Goal: Task Accomplishment & Management: Use online tool/utility

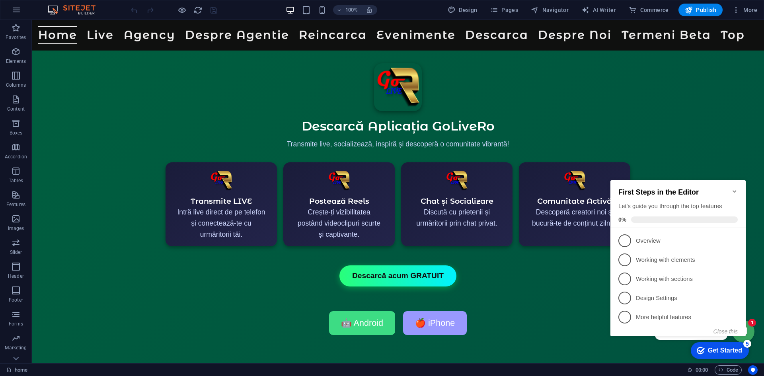
click at [724, 348] on div "Get Started" at bounding box center [725, 350] width 34 height 7
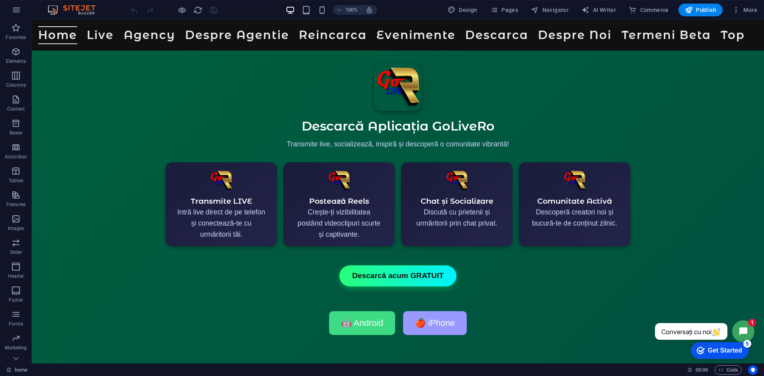
click at [721, 351] on div "Get Started" at bounding box center [725, 350] width 34 height 7
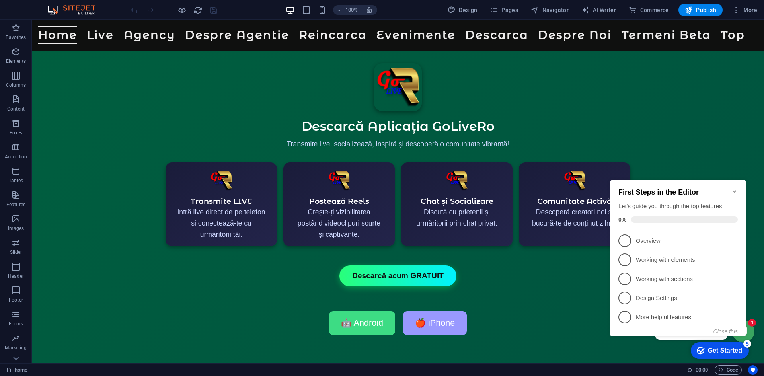
click at [734, 188] on icon "Minimize checklist" at bounding box center [735, 191] width 6 height 6
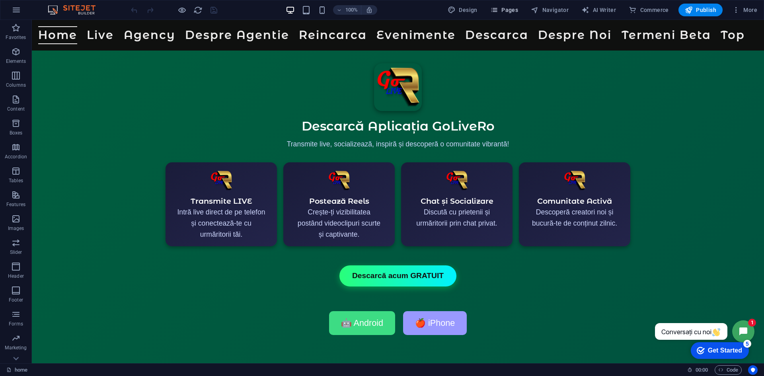
click at [510, 10] on span "Pages" at bounding box center [505, 10] width 28 height 8
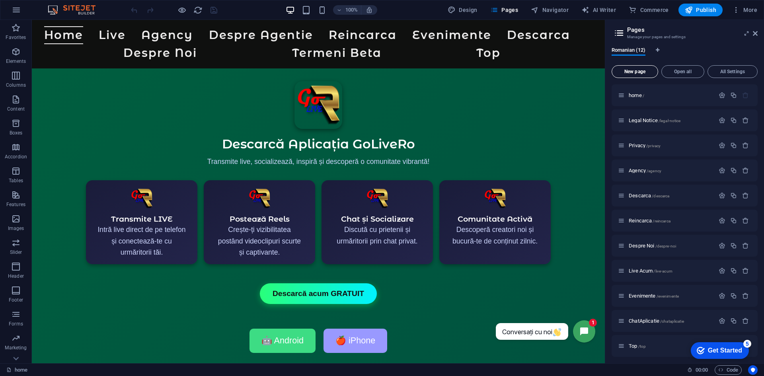
click at [631, 72] on span "New page" at bounding box center [635, 71] width 39 height 5
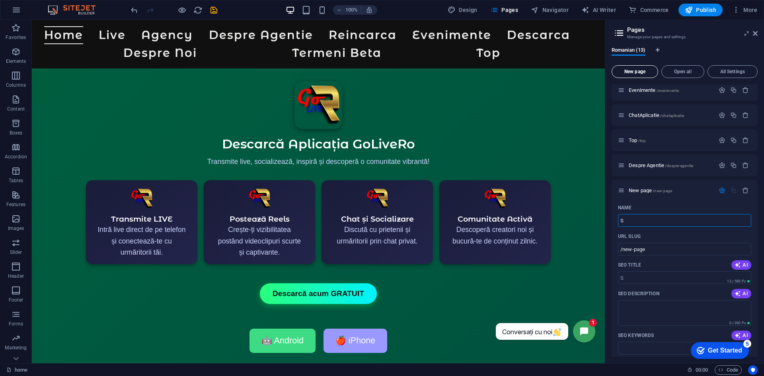
type input "S"
type input "/s"
type input "Shop"
type input "/shop"
type input "Shop"
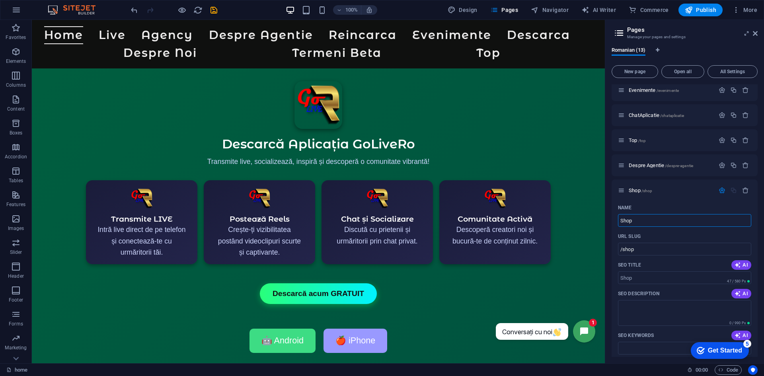
click at [608, 131] on div "Romanian (13) New page Open all All Settings home / Legal Notice /legal-notice …" at bounding box center [685, 202] width 159 height 323
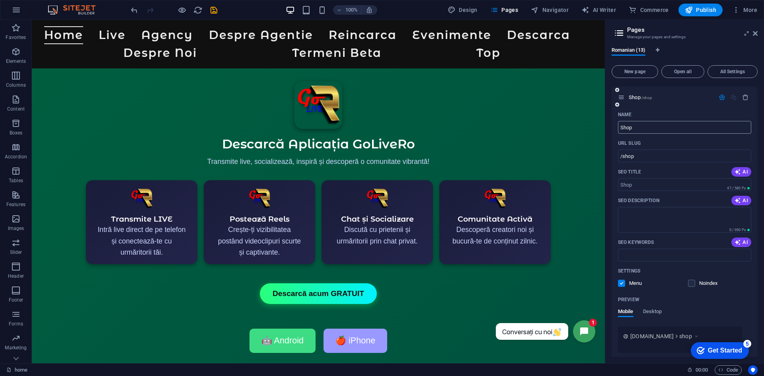
scroll to position [331, 0]
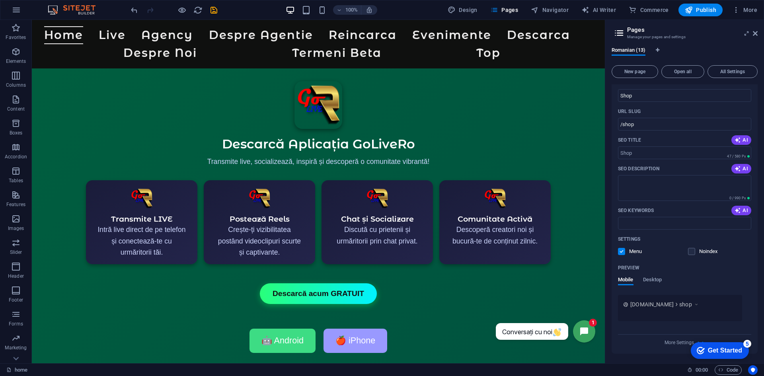
click at [608, 218] on div "Romanian (13) New page Open all All Settings home / Legal Notice /legal-notice …" at bounding box center [685, 202] width 159 height 323
click at [14, 342] on icon "button" at bounding box center [16, 339] width 10 height 10
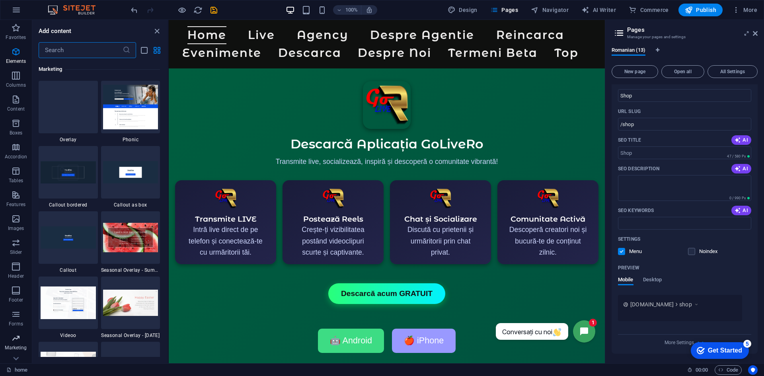
scroll to position [6486, 0]
click at [221, 25] on icon at bounding box center [221, 25] width 4 height 8
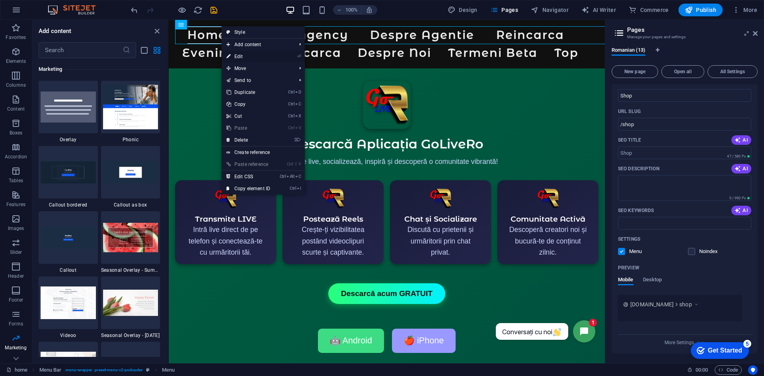
click at [241, 57] on link "⏎ Edit" at bounding box center [248, 57] width 53 height 12
select select
select select "11"
select select
select select "5"
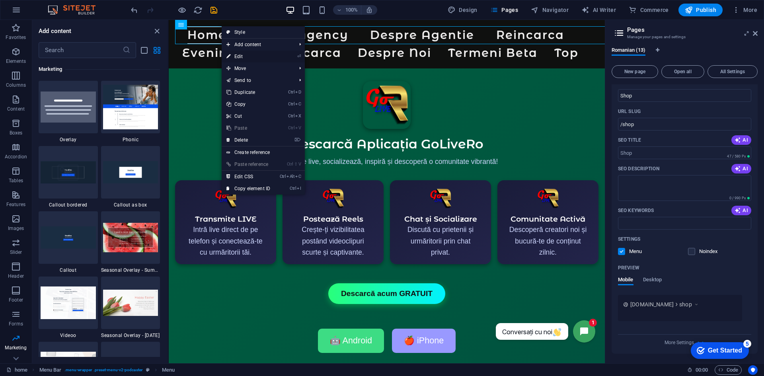
select select
select select "8"
select select
select select "4"
select select
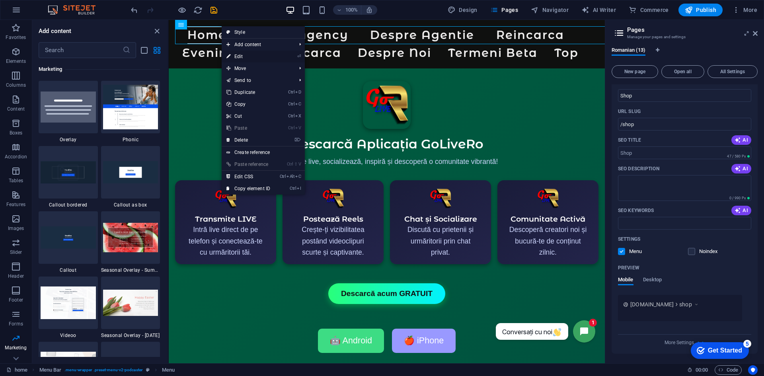
select select "6"
select select
select select "10"
select select
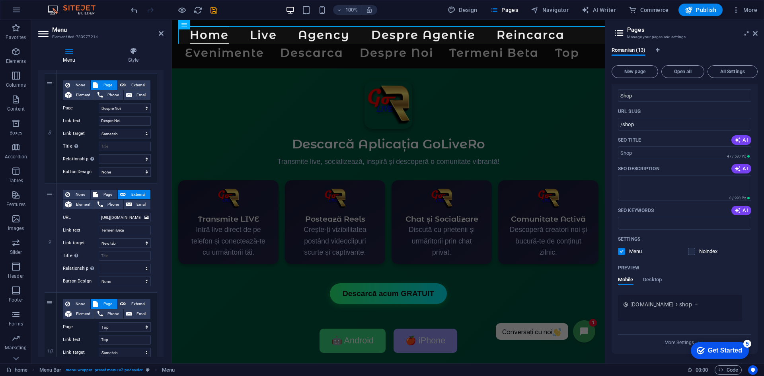
scroll to position [905, 0]
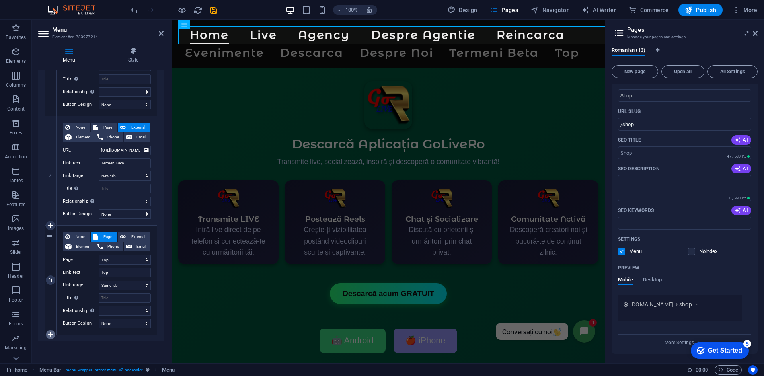
click at [51, 337] on icon at bounding box center [50, 335] width 4 height 6
select select
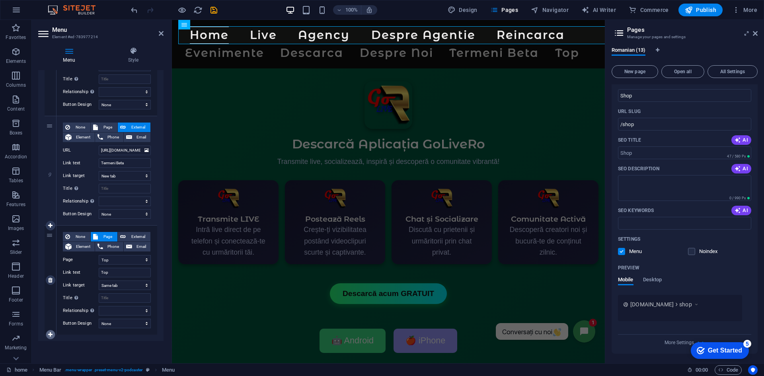
select select
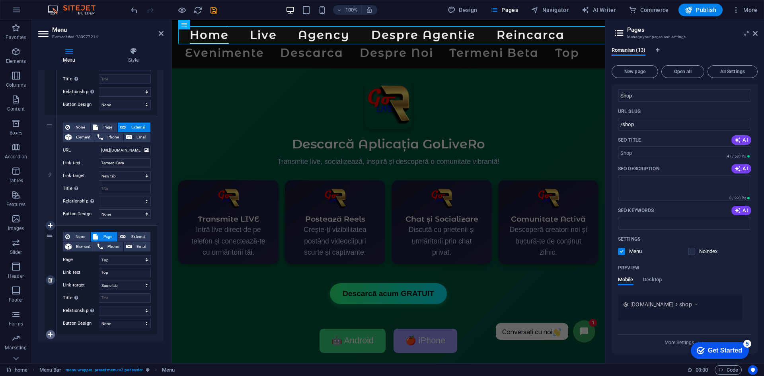
select select
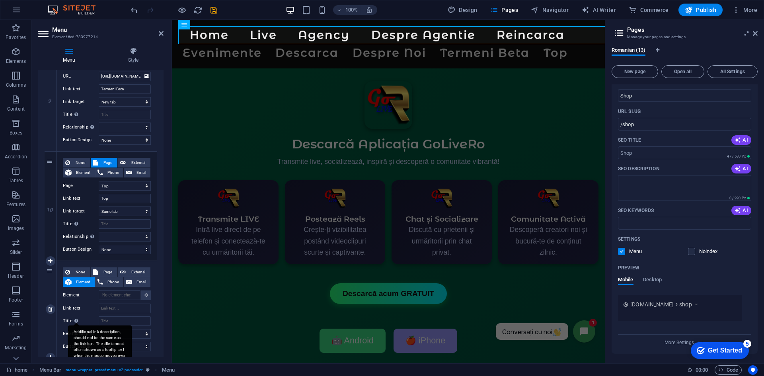
scroll to position [1003, 0]
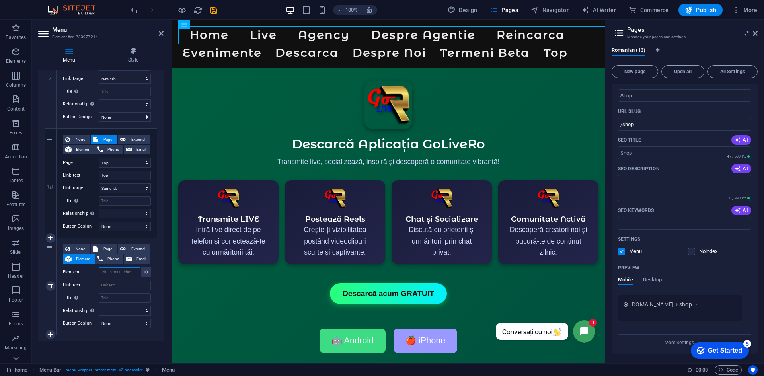
click at [108, 270] on input "Element" at bounding box center [120, 273] width 42 height 10
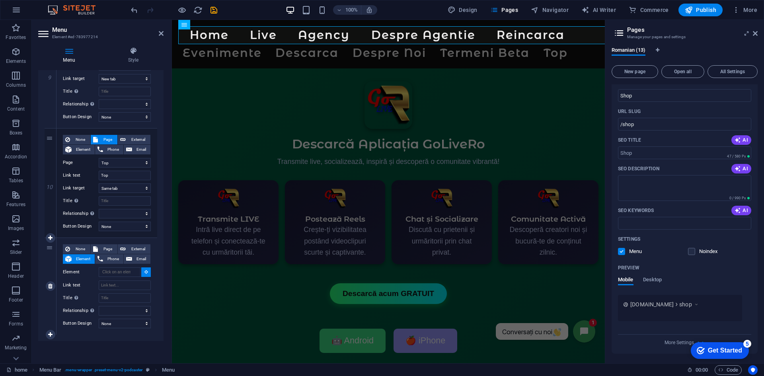
click at [145, 271] on icon at bounding box center [147, 272] width 4 height 4
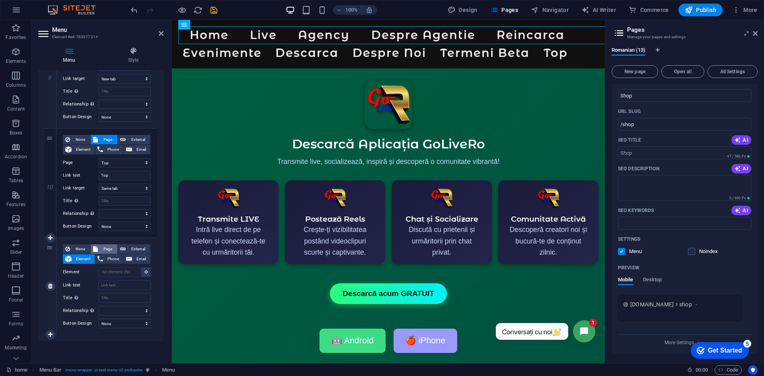
click at [107, 250] on span "Page" at bounding box center [107, 249] width 15 height 10
select select
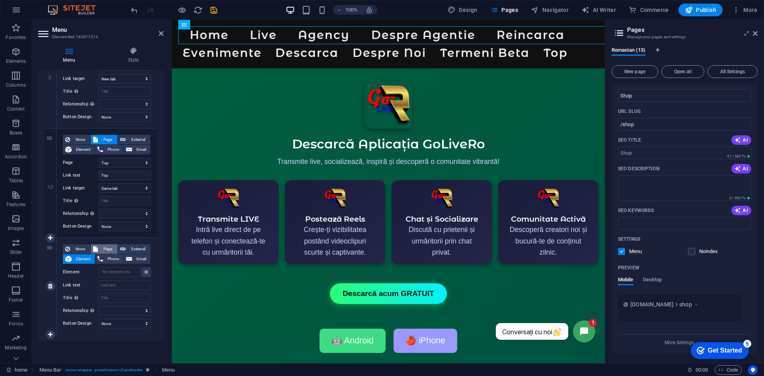
select select
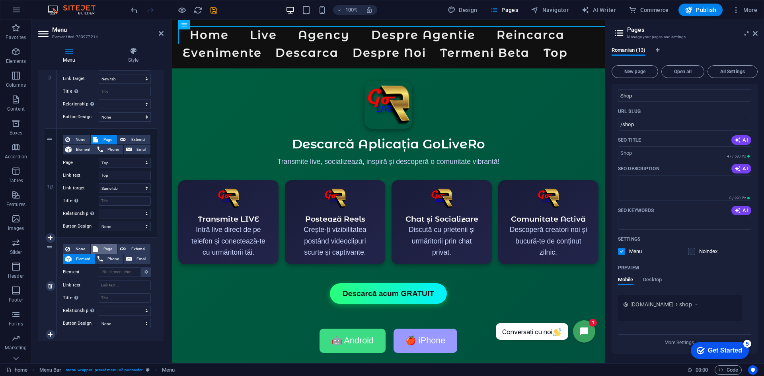
select select
click at [127, 272] on select "home Legal Notice Privacy Agency Descarca Reincarca Despre Noi Live Acum Evenim…" at bounding box center [125, 273] width 52 height 10
select select "12"
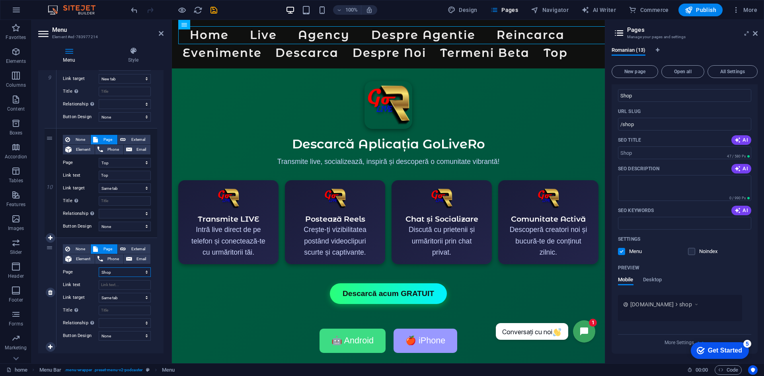
click at [99, 268] on select "home Legal Notice Privacy Agency Descarca Reincarca Despre Noi Live Acum Evenim…" at bounding box center [125, 273] width 52 height 10
select select
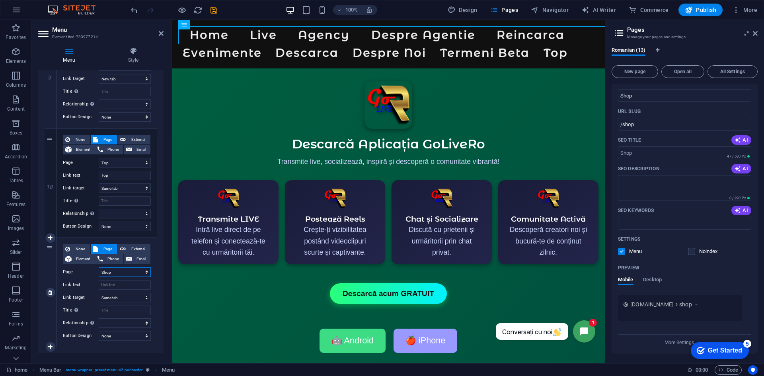
select select
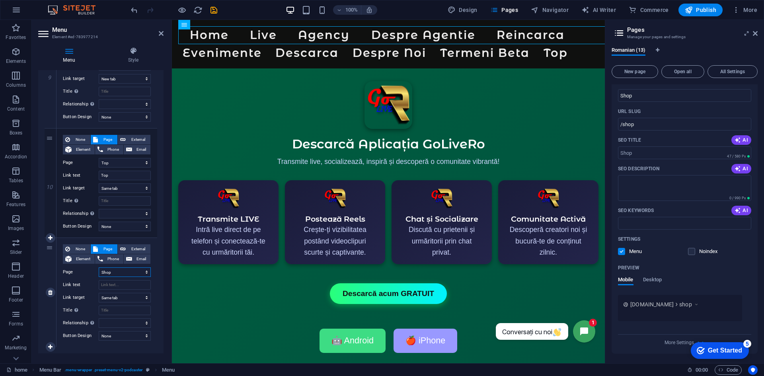
select select
click at [34, 79] on div "Menu Style Menu Auto Custom Create custom menu items for this menu. Recommended…" at bounding box center [101, 202] width 138 height 323
click at [514, 6] on span "Pages" at bounding box center [505, 10] width 28 height 8
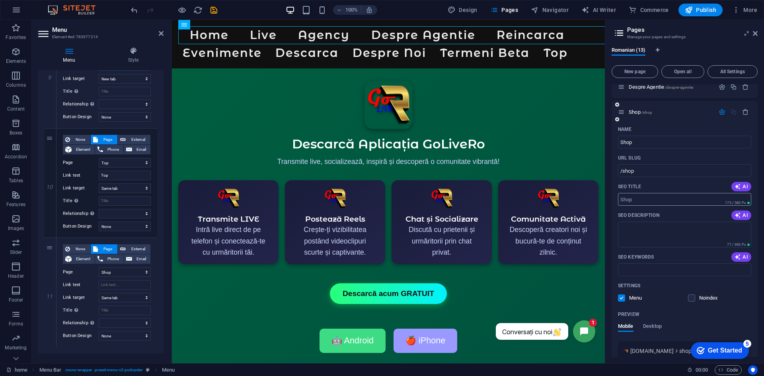
scroll to position [211, 0]
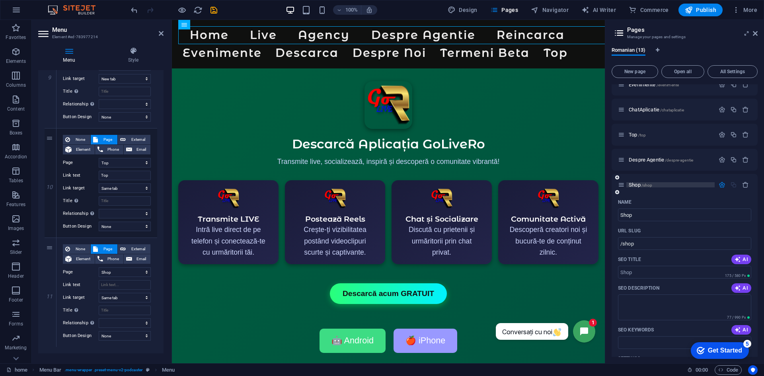
click at [641, 185] on span "Shop /shop" at bounding box center [640, 185] width 23 height 6
select select
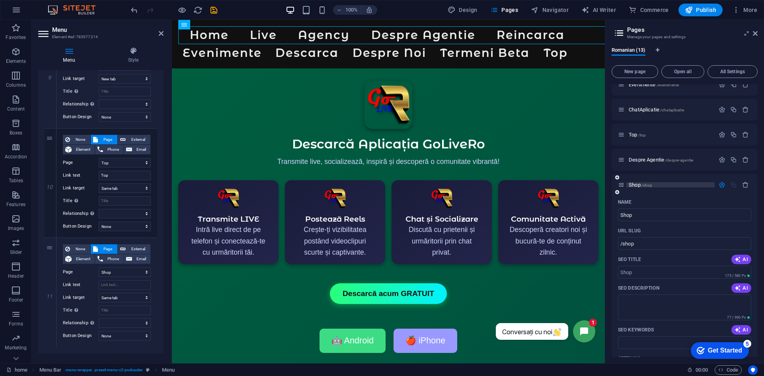
select select
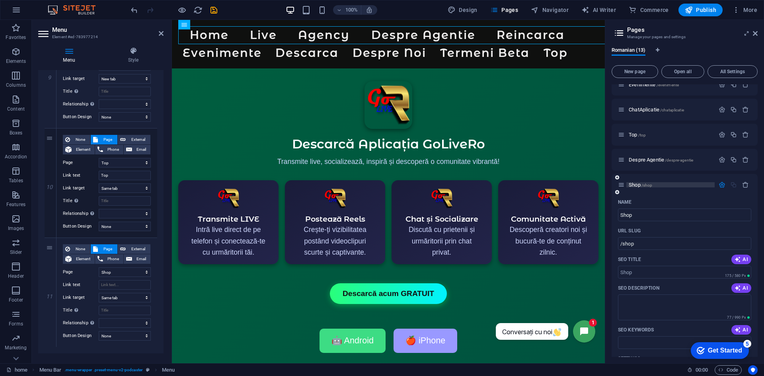
select select
type input "Shop"
select select
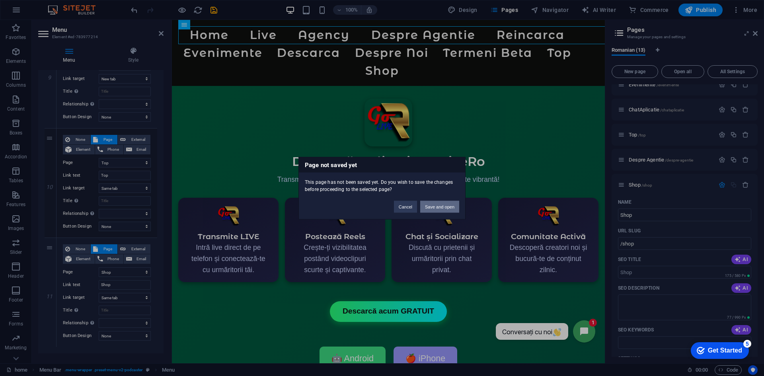
click at [438, 206] on button "Save and open" at bounding box center [439, 207] width 39 height 12
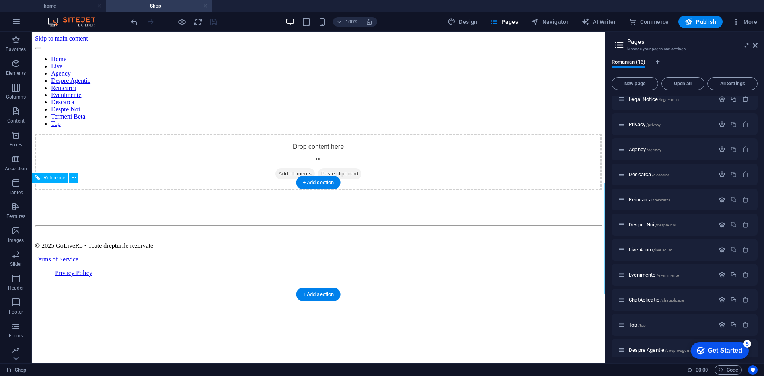
scroll to position [0, 0]
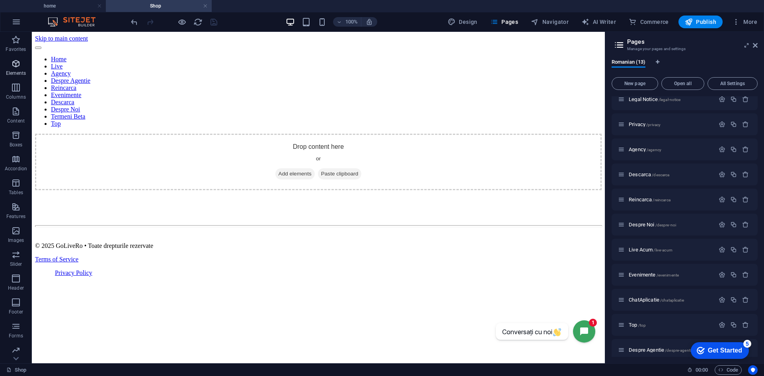
click at [13, 65] on icon "button" at bounding box center [16, 64] width 10 height 10
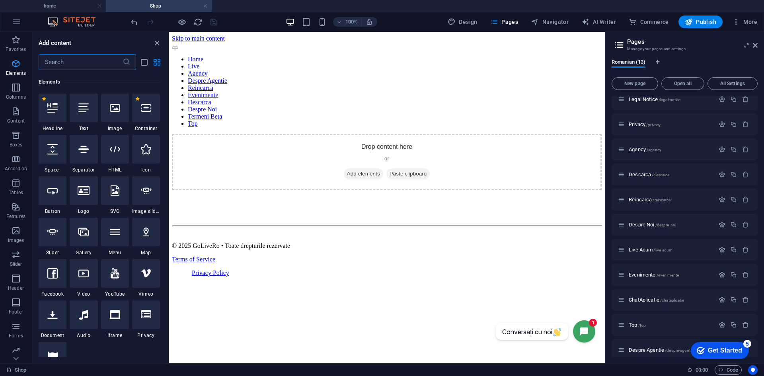
scroll to position [85, 0]
click at [78, 61] on input "text" at bounding box center [81, 62] width 84 height 16
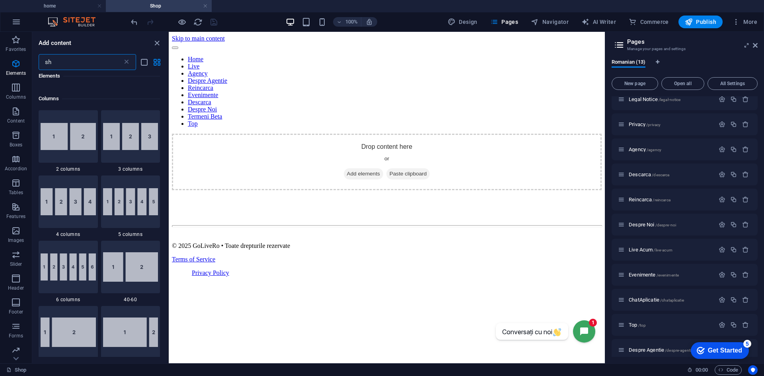
scroll to position [0, 0]
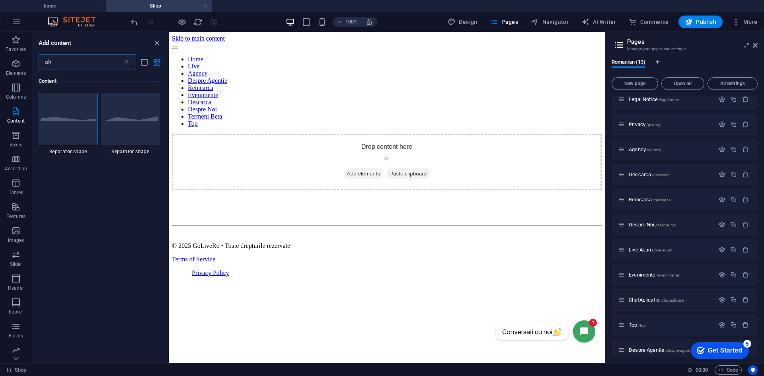
type input "s"
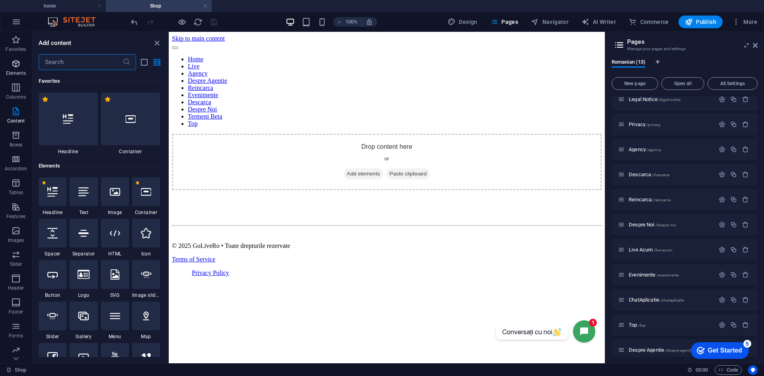
click at [18, 69] on span "Elements" at bounding box center [16, 68] width 32 height 19
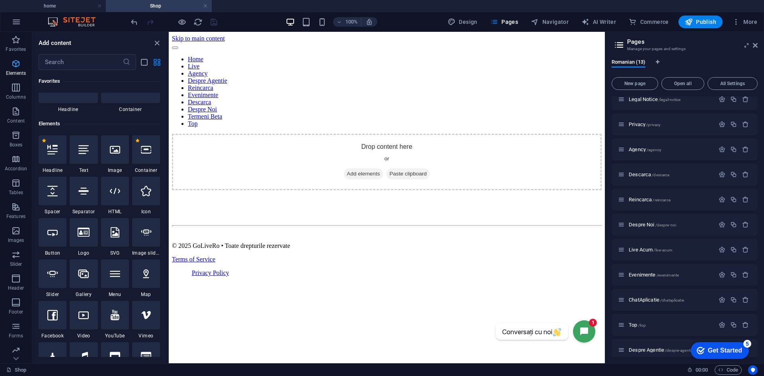
scroll to position [85, 0]
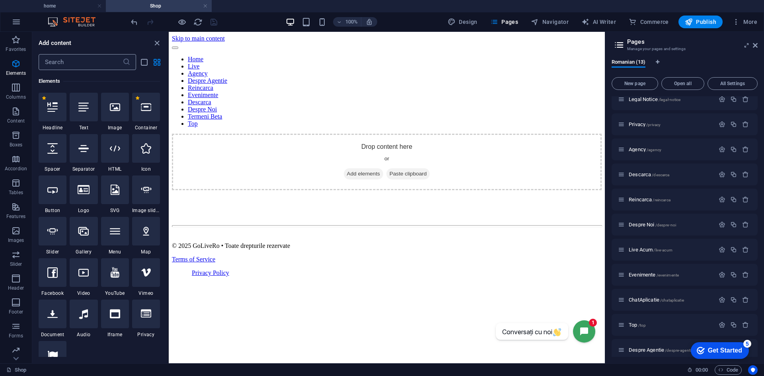
click at [54, 63] on input "text" at bounding box center [81, 62] width 84 height 16
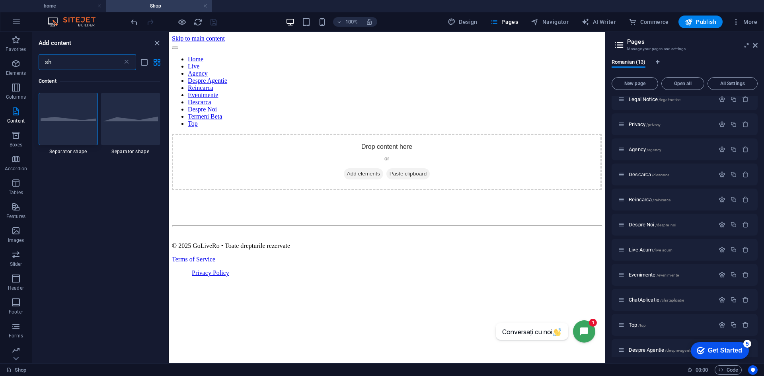
type input "s"
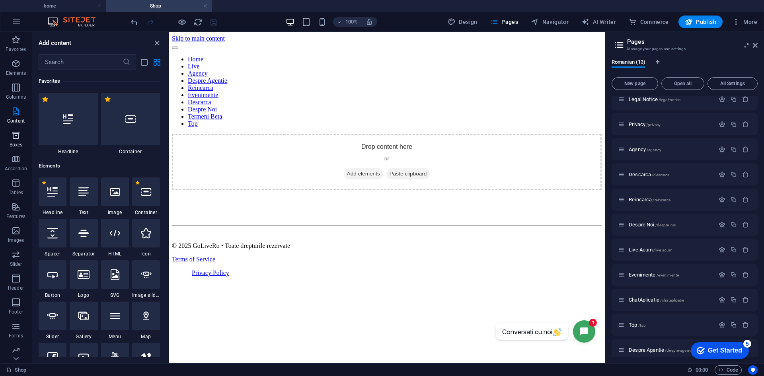
click at [10, 137] on span "Boxes" at bounding box center [16, 140] width 32 height 19
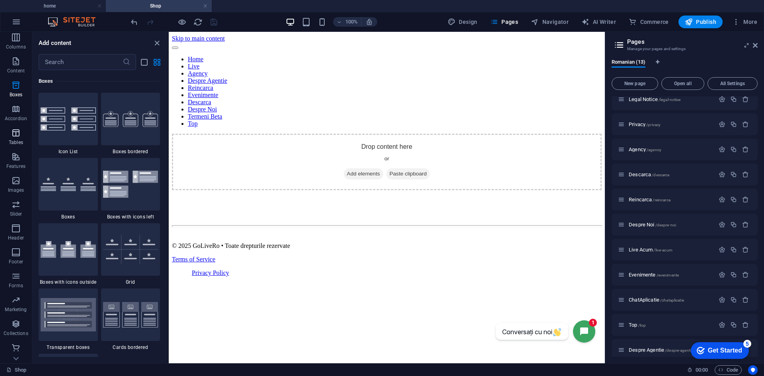
scroll to position [51, 0]
click at [13, 352] on icon "button" at bounding box center [16, 348] width 10 height 10
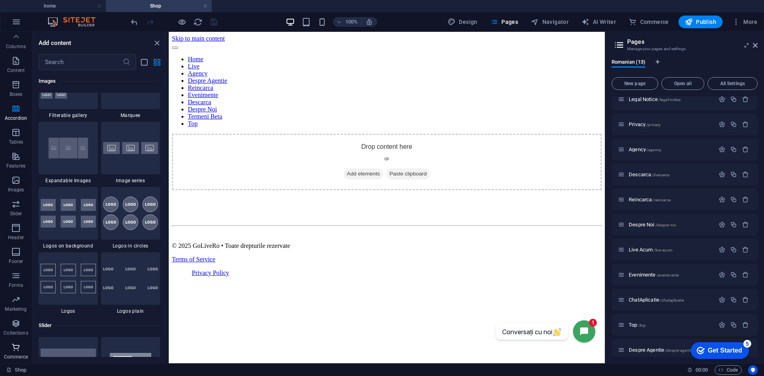
scroll to position [7673, 0]
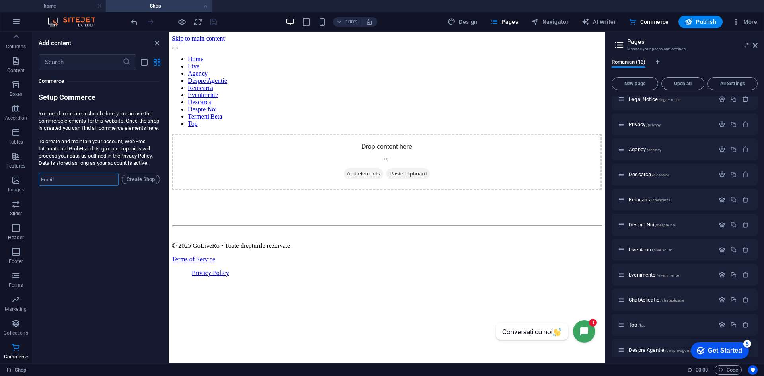
click at [52, 186] on input "email" at bounding box center [79, 179] width 80 height 13
click at [45, 186] on input "[EMAIL_ADDRESS][DOMAIN_NAME]" at bounding box center [79, 179] width 80 height 13
click at [40, 186] on input "[EMAIL_ADDRESS][DOMAIN_NAME]" at bounding box center [79, 179] width 80 height 13
drag, startPoint x: 40, startPoint y: 187, endPoint x: 102, endPoint y: 188, distance: 61.7
click at [102, 186] on input "[EMAIL_ADDRESS][DOMAIN_NAME]" at bounding box center [79, 179] width 80 height 13
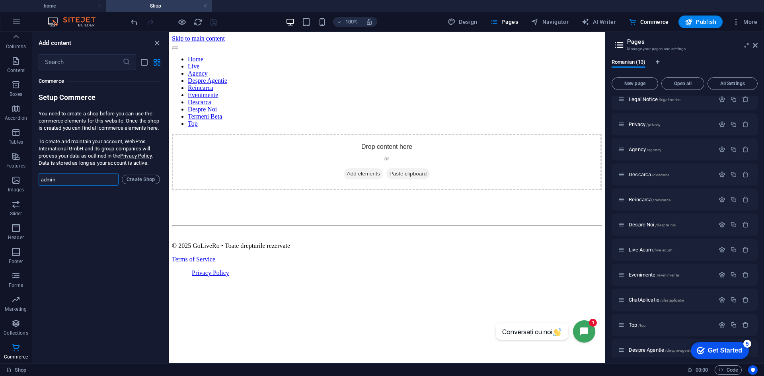
click at [65, 186] on input "admin" at bounding box center [79, 179] width 80 height 13
click at [47, 213] on div "Favorites 1 Star Headline 1 Star Container Elements 1 Star Headline 1 Star Text…" at bounding box center [100, 213] width 136 height 287
click at [59, 186] on input "admin" at bounding box center [79, 179] width 80 height 13
type input "a"
click at [59, 186] on input "email" at bounding box center [79, 179] width 80 height 13
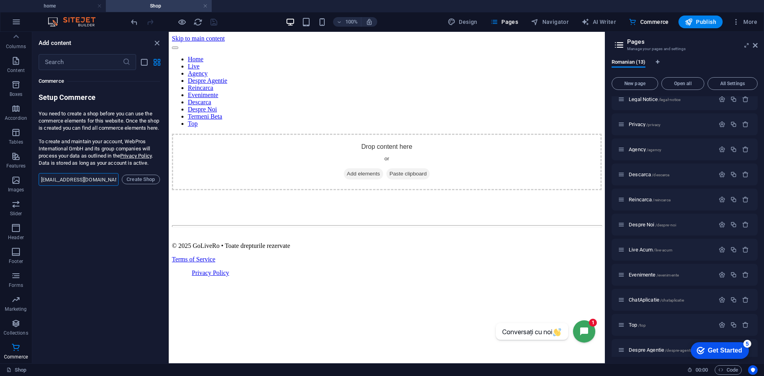
type input "[EMAIL_ADDRESS][DOMAIN_NAME]"
click at [63, 215] on div "Favorites 1 Star Headline 1 Star Container Elements 1 Star Headline 1 Star Text…" at bounding box center [100, 213] width 136 height 287
click at [135, 184] on span "Create Shop" at bounding box center [140, 180] width 31 height 10
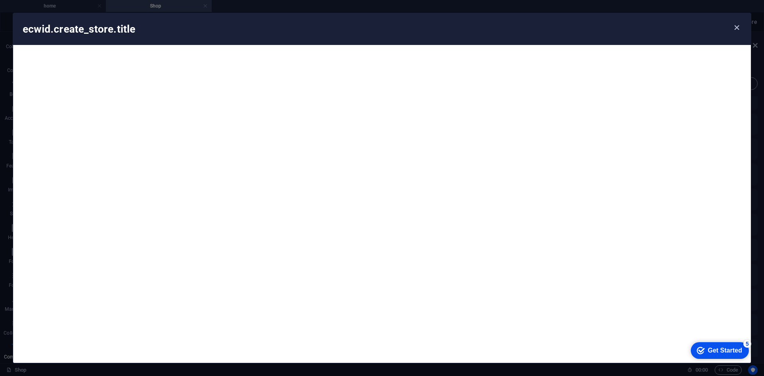
click at [735, 27] on icon "button" at bounding box center [737, 27] width 9 height 9
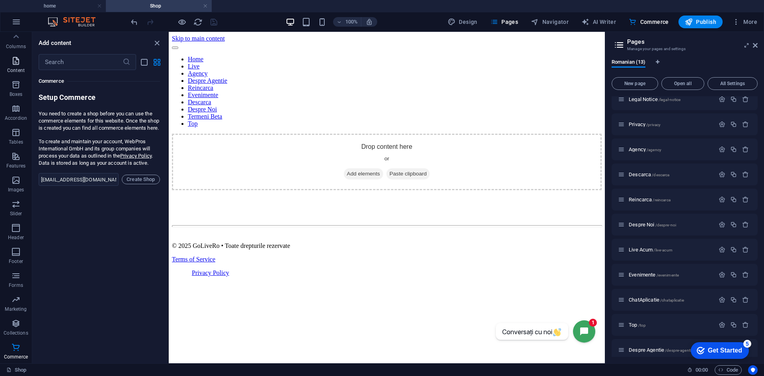
click at [14, 61] on icon "button" at bounding box center [16, 61] width 10 height 10
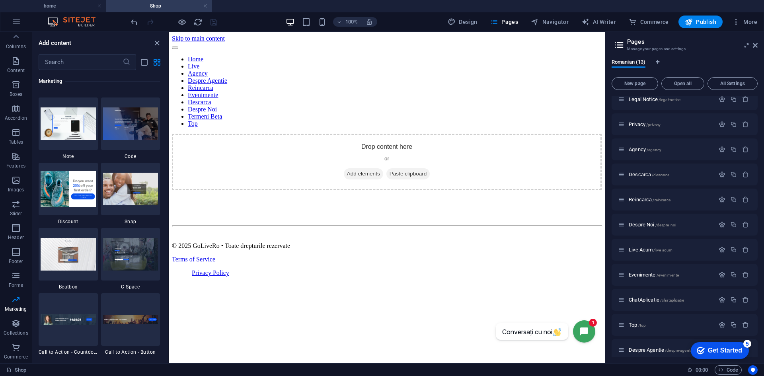
scroll to position [6941, 0]
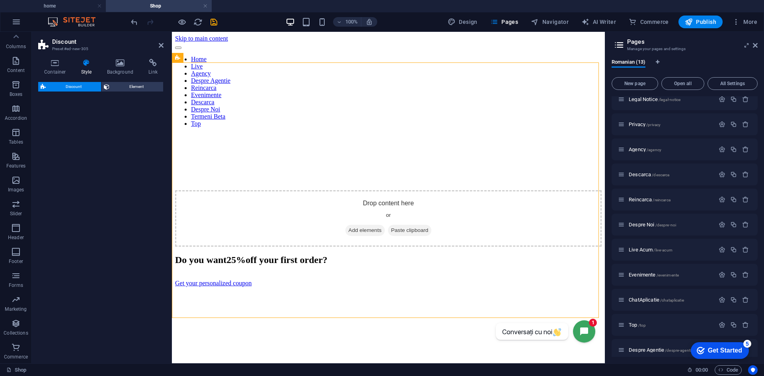
select select "rem"
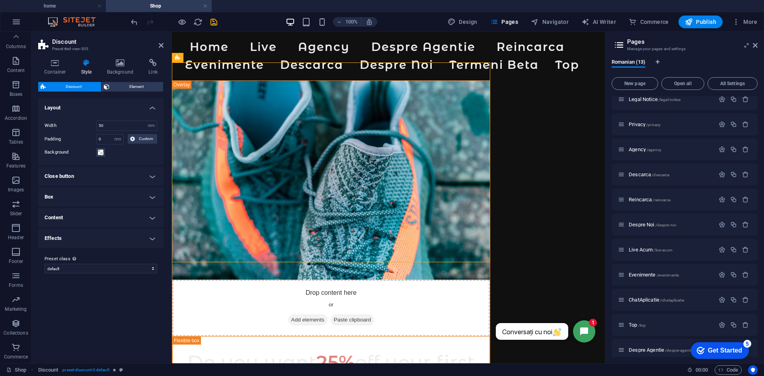
click at [245, 165] on figure at bounding box center [331, 180] width 318 height 199
click at [250, 172] on figure at bounding box center [331, 180] width 318 height 199
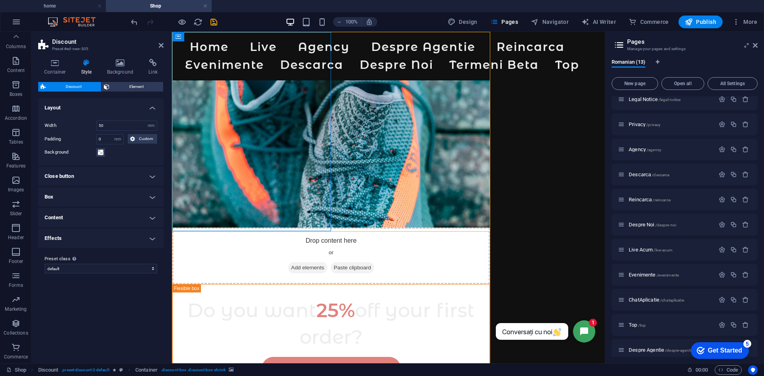
scroll to position [0, 0]
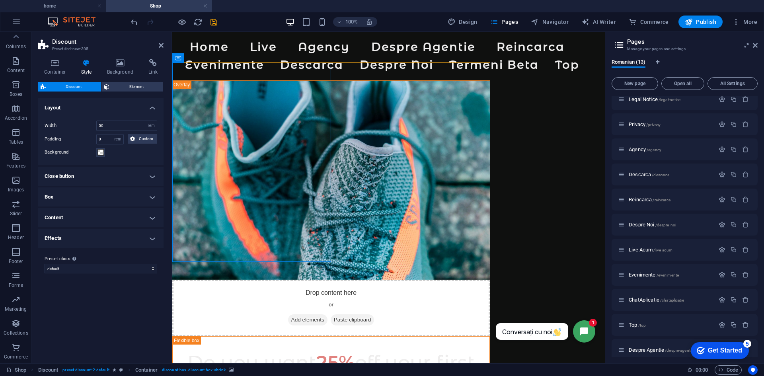
click at [205, 253] on figure at bounding box center [331, 180] width 318 height 199
click at [218, 230] on figure at bounding box center [331, 180] width 318 height 199
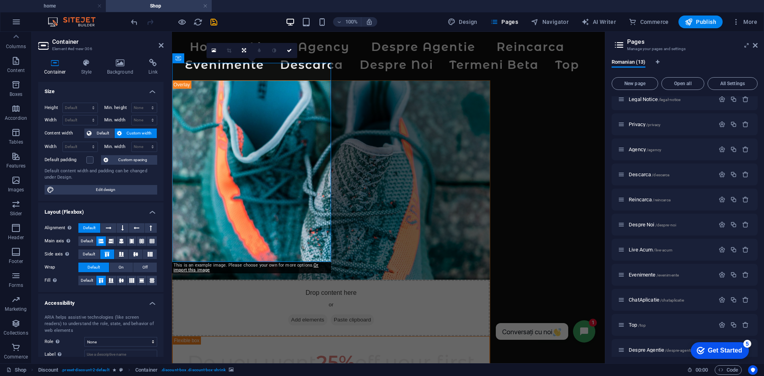
scroll to position [47, 0]
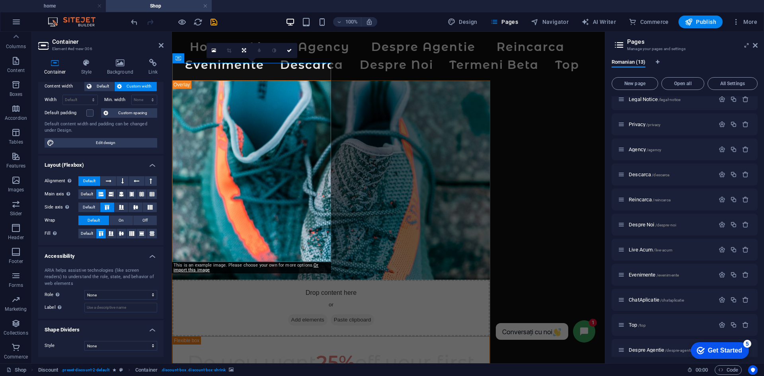
click at [209, 163] on figure at bounding box center [331, 180] width 318 height 199
click at [113, 69] on h4 "Background" at bounding box center [122, 67] width 42 height 17
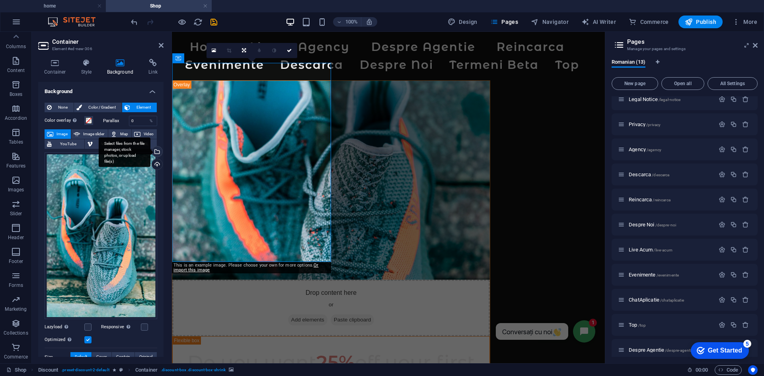
click at [151, 152] on div "Select files from the file manager, stock photos, or upload file(s)" at bounding box center [125, 152] width 52 height 30
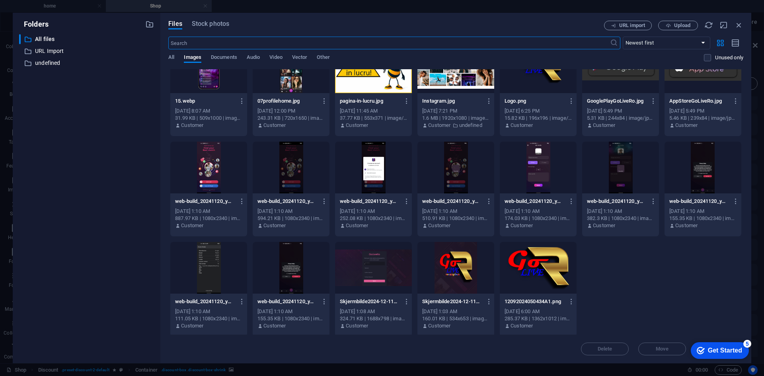
scroll to position [231, 0]
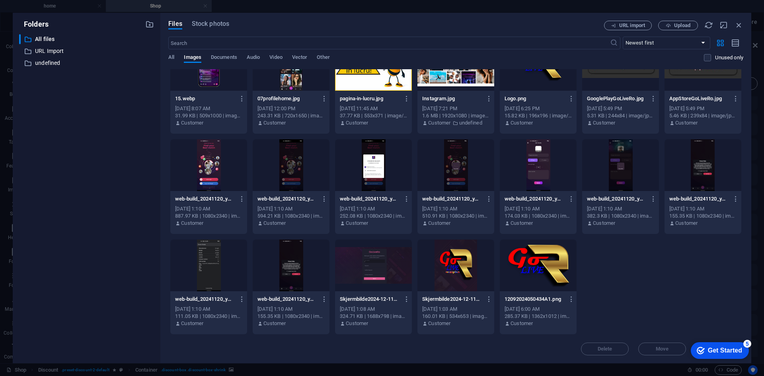
click at [437, 264] on div at bounding box center [456, 266] width 77 height 52
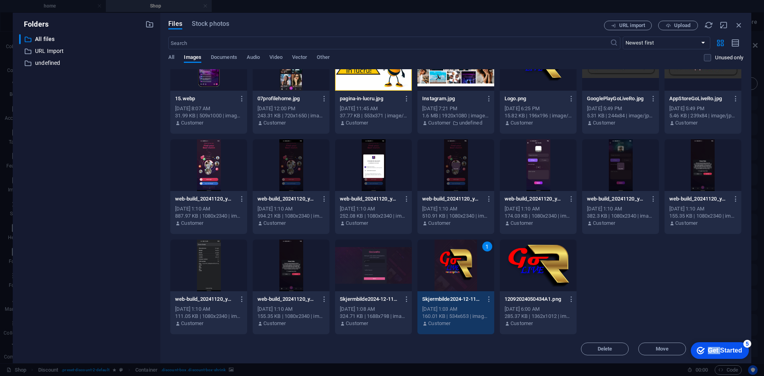
drag, startPoint x: 720, startPoint y: 348, endPoint x: 713, endPoint y: 305, distance: 42.7
click html "checkmark Get Started 5 First Steps in the Editor Let's guide you through the t…"
click at [475, 266] on div "1" at bounding box center [456, 266] width 77 height 52
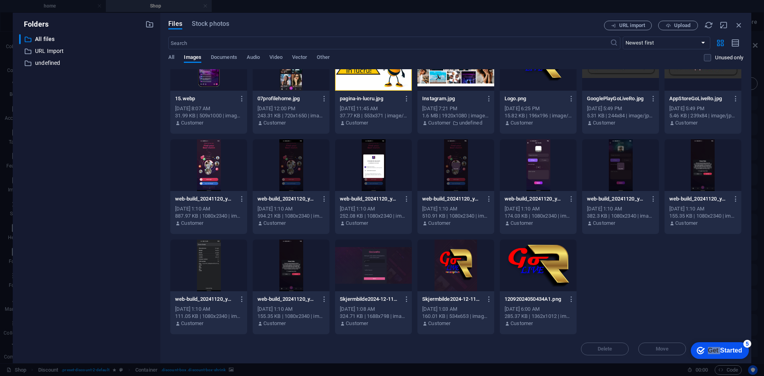
click at [475, 266] on div at bounding box center [456, 266] width 77 height 52
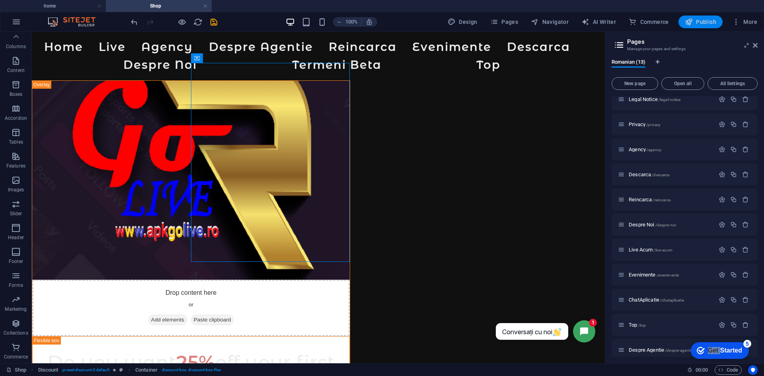
click at [692, 25] on icon "button" at bounding box center [689, 22] width 8 height 8
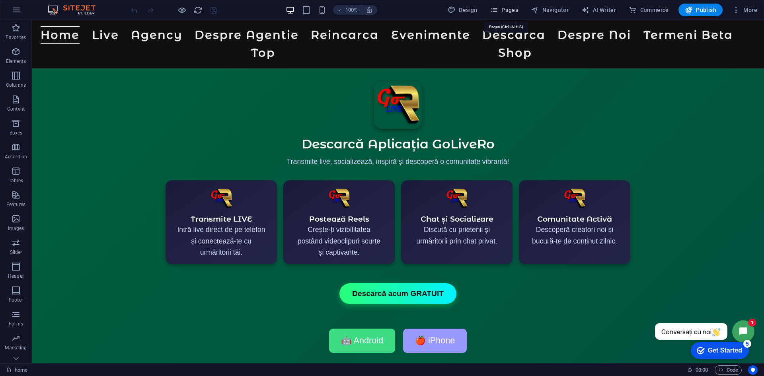
click at [504, 13] on span "Pages" at bounding box center [505, 10] width 28 height 8
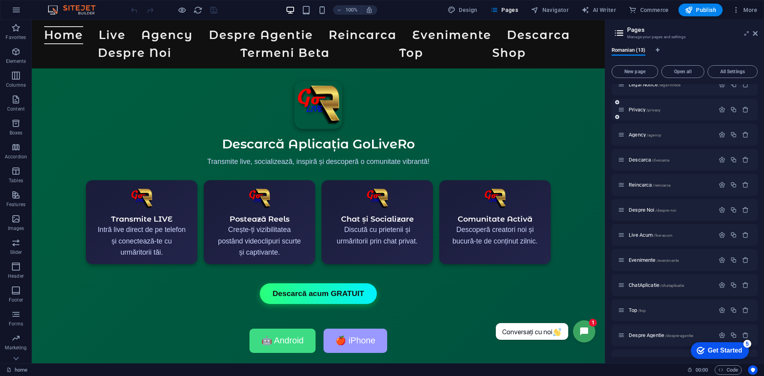
scroll to position [53, 0]
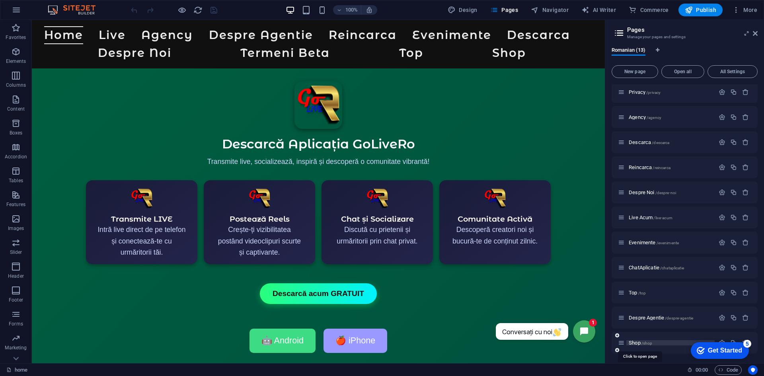
click at [634, 344] on span "Shop /shop" at bounding box center [640, 343] width 23 height 6
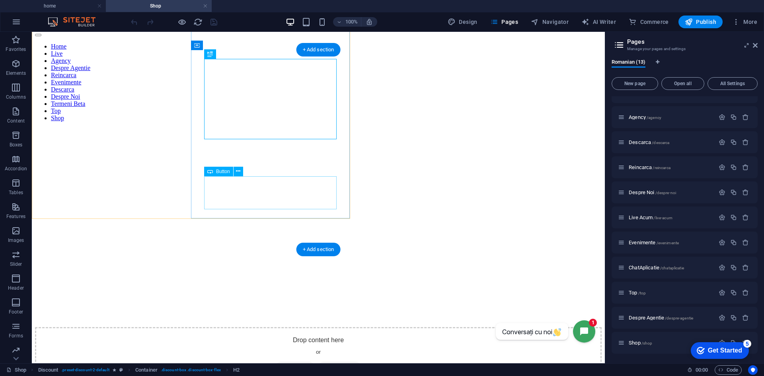
scroll to position [0, 0]
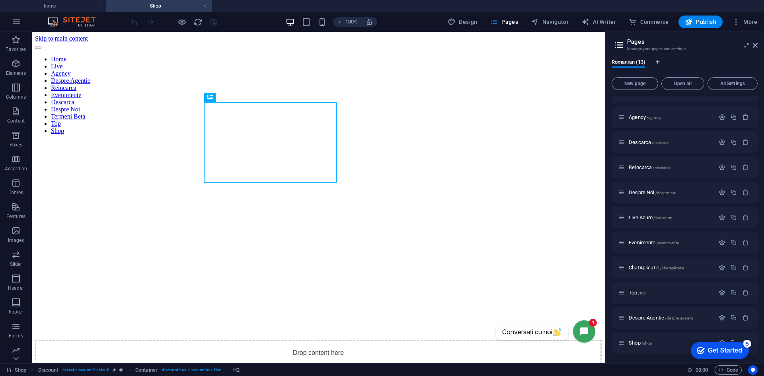
click at [16, 23] on icon "button" at bounding box center [17, 22] width 10 height 10
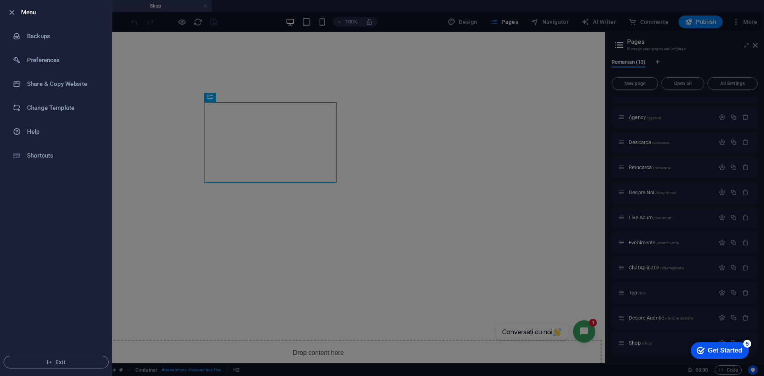
click at [522, 114] on div at bounding box center [382, 188] width 764 height 376
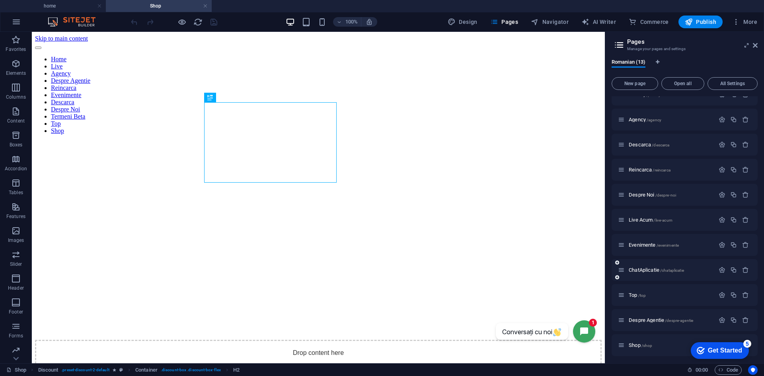
scroll to position [65, 0]
click at [720, 348] on div "Get Started" at bounding box center [725, 350] width 34 height 7
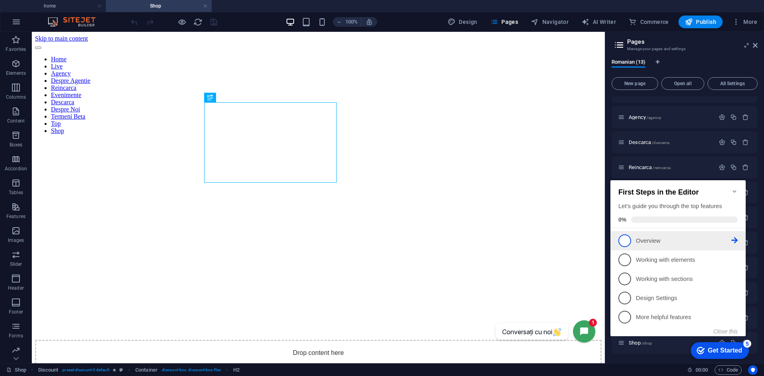
click at [626, 240] on span "1" at bounding box center [625, 241] width 13 height 13
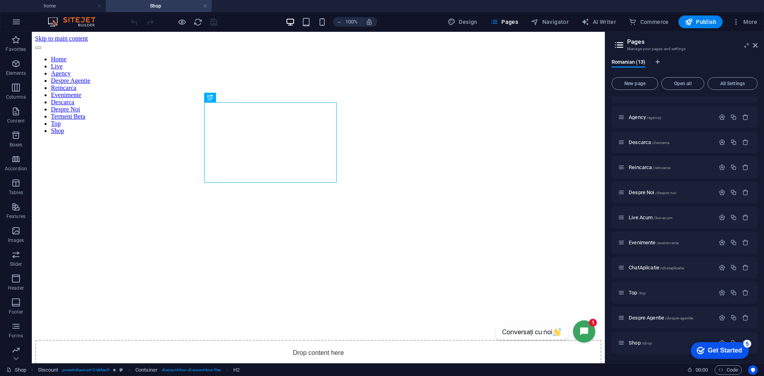
click at [719, 351] on div "Get Started" at bounding box center [725, 350] width 34 height 7
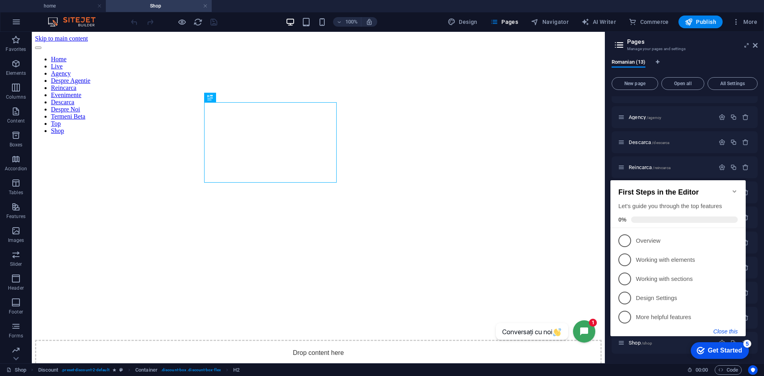
click at [721, 332] on button "Close this" at bounding box center [726, 331] width 24 height 6
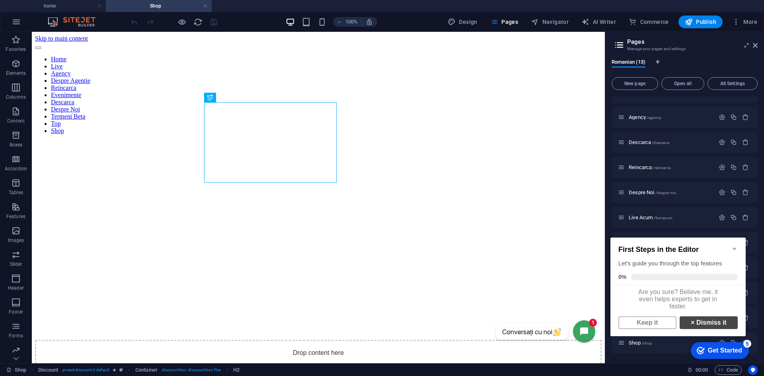
click at [697, 328] on link "× Dismiss it" at bounding box center [709, 323] width 58 height 13
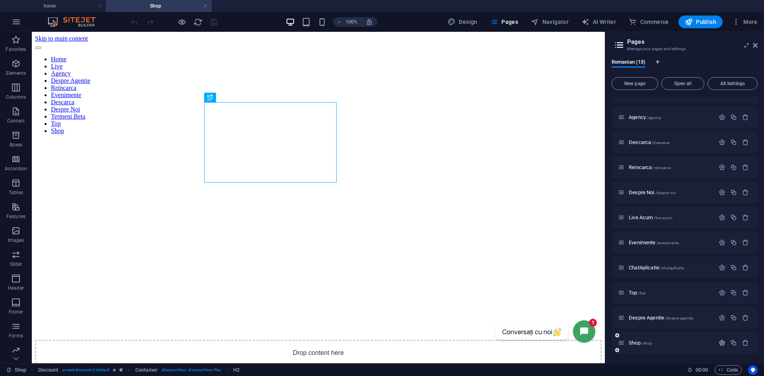
click at [721, 343] on icon "button" at bounding box center [722, 343] width 7 height 7
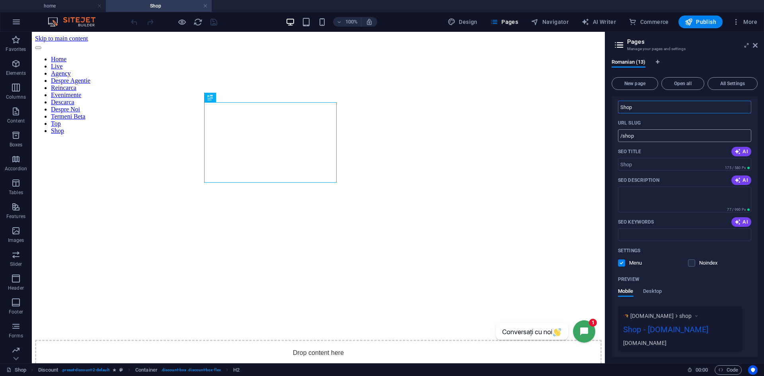
scroll to position [362, 0]
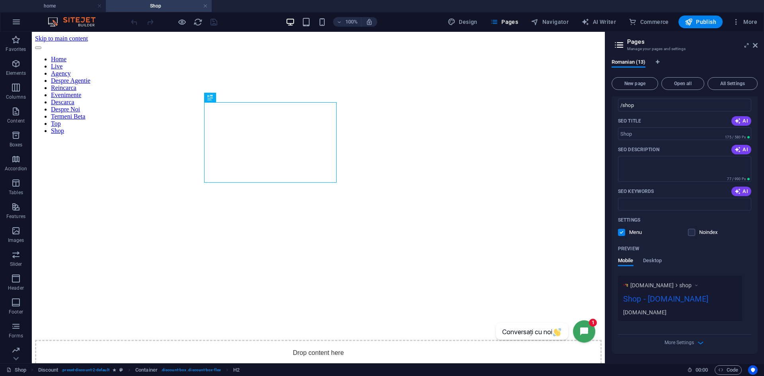
click at [674, 284] on span "[DOMAIN_NAME]" at bounding box center [652, 285] width 43 height 8
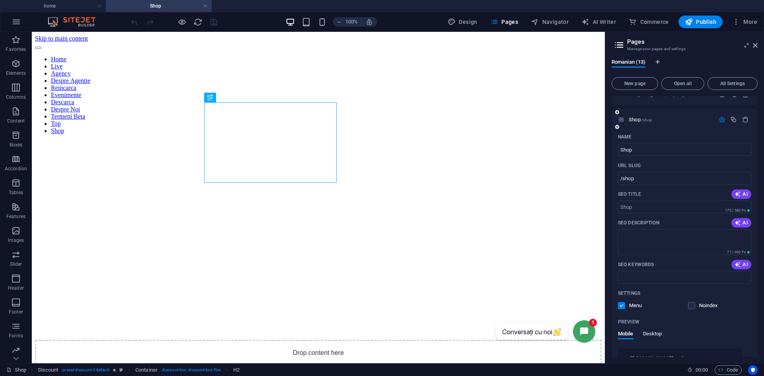
scroll to position [282, 0]
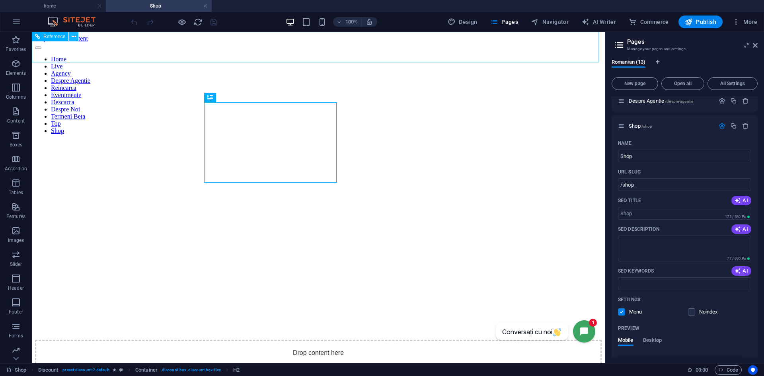
click at [74, 35] on icon at bounding box center [74, 37] width 4 height 8
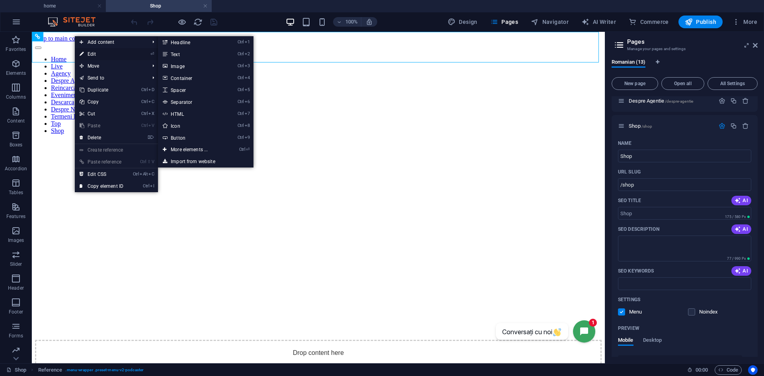
click at [88, 52] on link "⏎ Edit" at bounding box center [101, 54] width 53 height 12
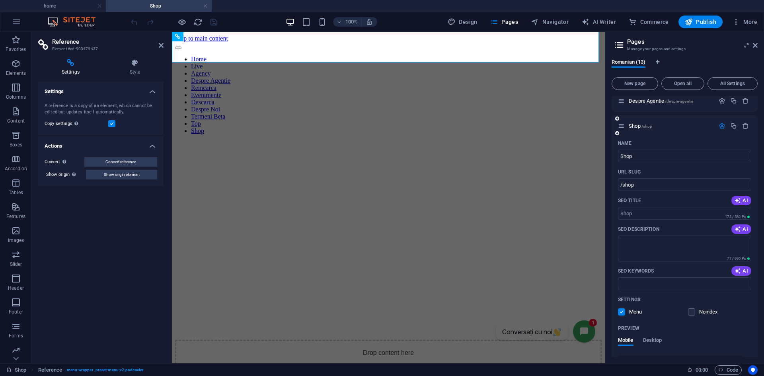
scroll to position [0, 0]
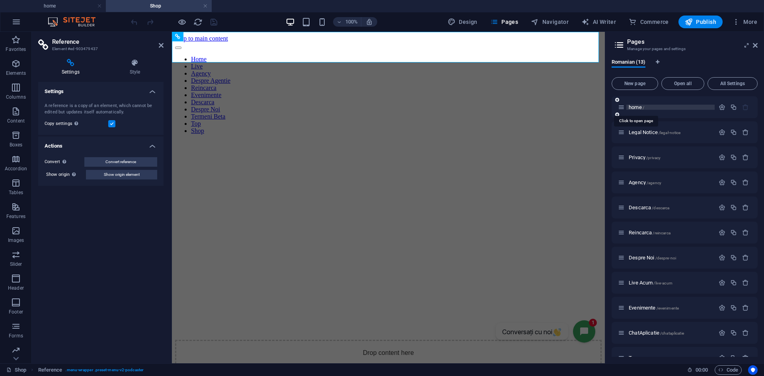
click at [635, 106] on span "home /" at bounding box center [637, 107] width 16 height 6
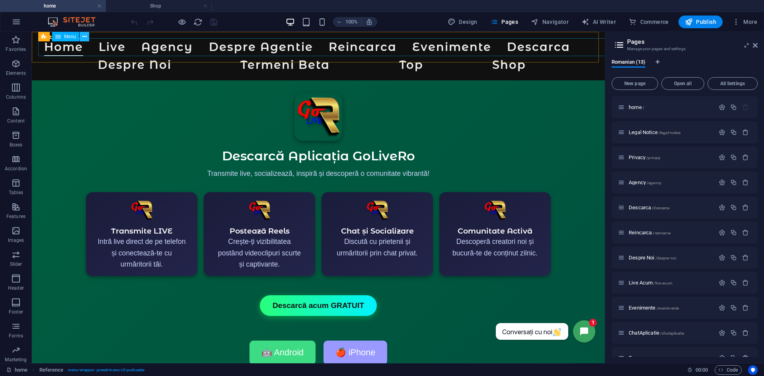
click at [84, 36] on icon at bounding box center [84, 37] width 4 height 8
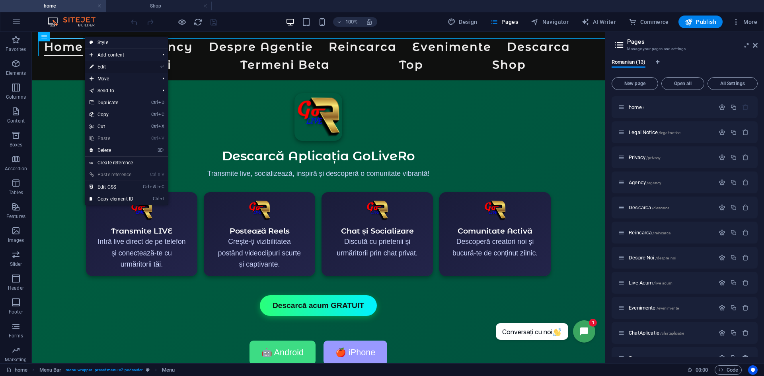
click at [104, 67] on link "⏎ Edit" at bounding box center [111, 67] width 53 height 12
select select
select select "11"
select select
select select "5"
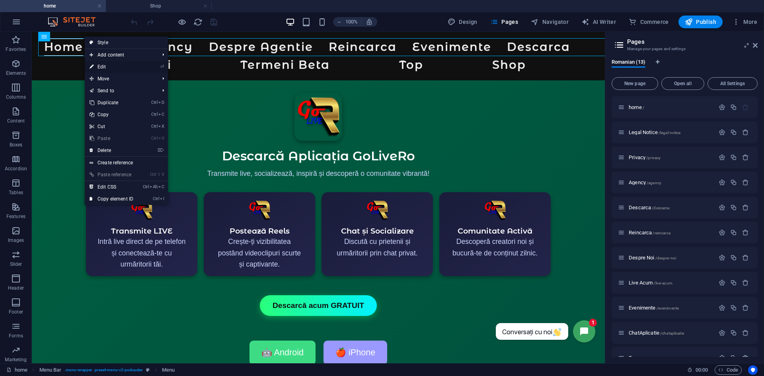
select select
select select "8"
select select
select select "4"
select select
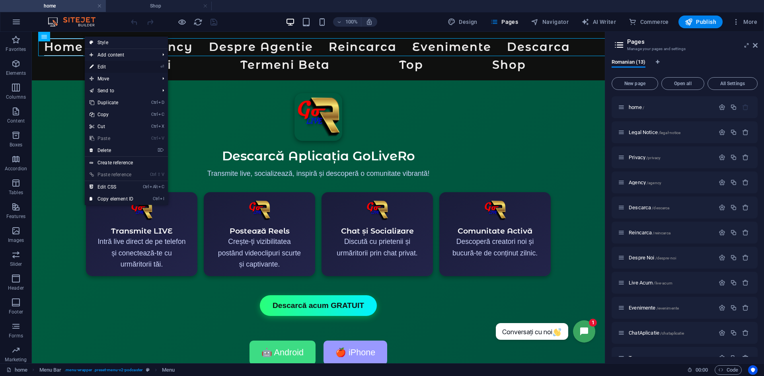
select select "6"
select select
select select "10"
select select
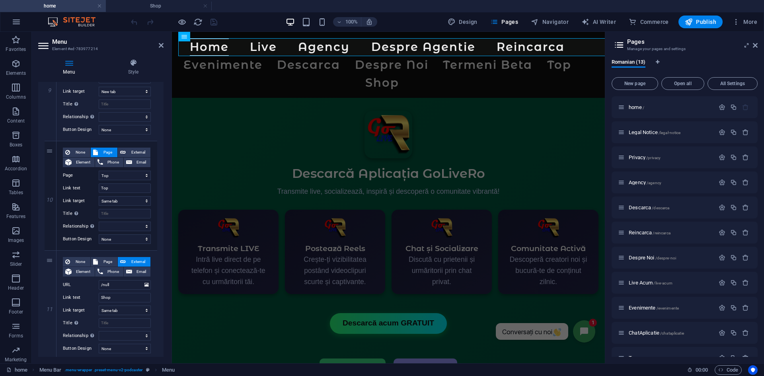
scroll to position [1027, 0]
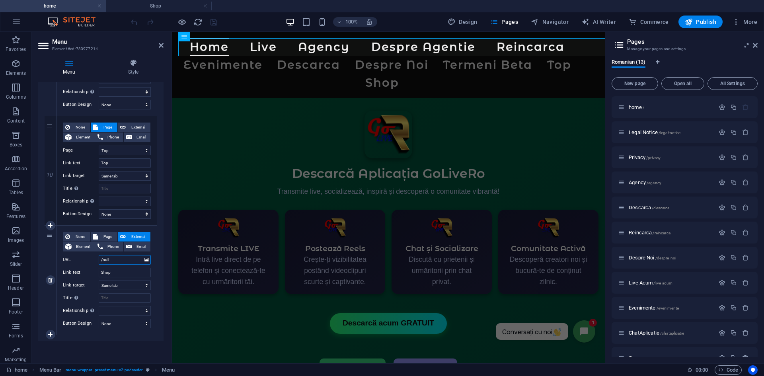
click at [108, 259] on input "/null" at bounding box center [125, 260] width 52 height 10
click at [113, 260] on input "/null" at bounding box center [125, 260] width 52 height 10
click at [109, 274] on input "Shop" at bounding box center [125, 273] width 52 height 10
click at [100, 236] on span "Page" at bounding box center [107, 237] width 15 height 10
select select
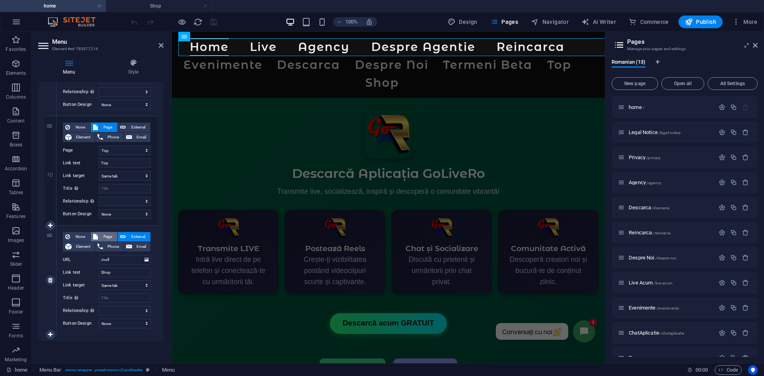
select select
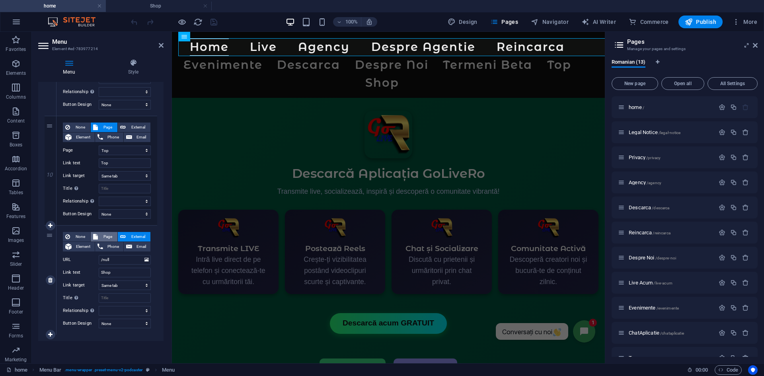
select select
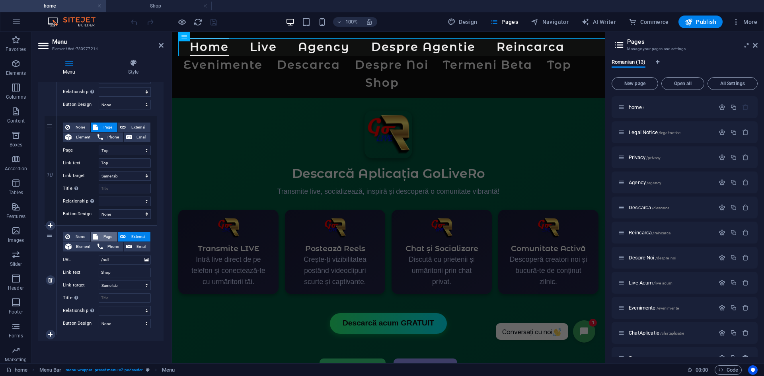
select select
click at [117, 260] on select "home Legal Notice Privacy Agency Descarca Reincarca Despre Noi Live Acum Evenim…" at bounding box center [125, 260] width 52 height 10
select select "12"
click at [99, 255] on select "home Legal Notice Privacy Agency Descarca Reincarca Despre Noi Live Acum Evenim…" at bounding box center [125, 260] width 52 height 10
select select
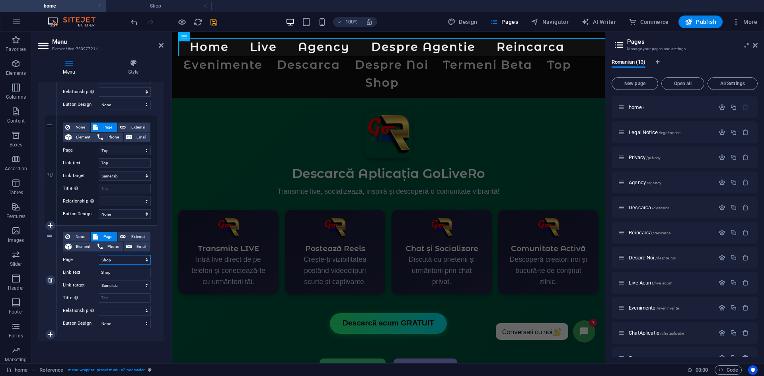
select select
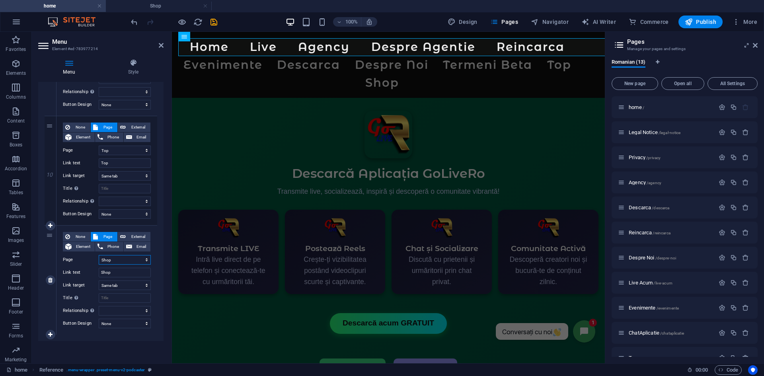
select select
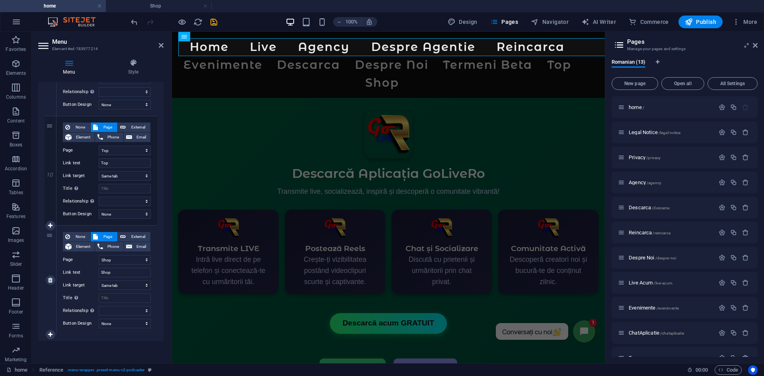
click at [152, 257] on div "None Page External Element Phone Email Page home Legal Notice Privacy Agency De…" at bounding box center [107, 280] width 101 height 109
click at [86, 344] on div "Menu Auto Custom Create custom menu items for this menu. Recommended for one-pa…" at bounding box center [100, 219] width 125 height 275
click at [122, 237] on icon at bounding box center [123, 237] width 6 height 10
select select
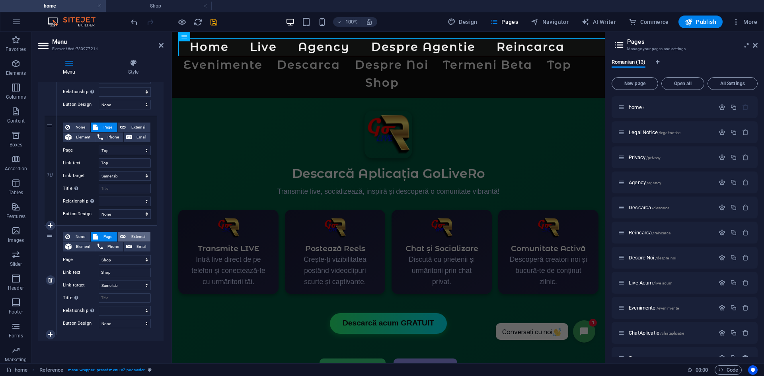
select select
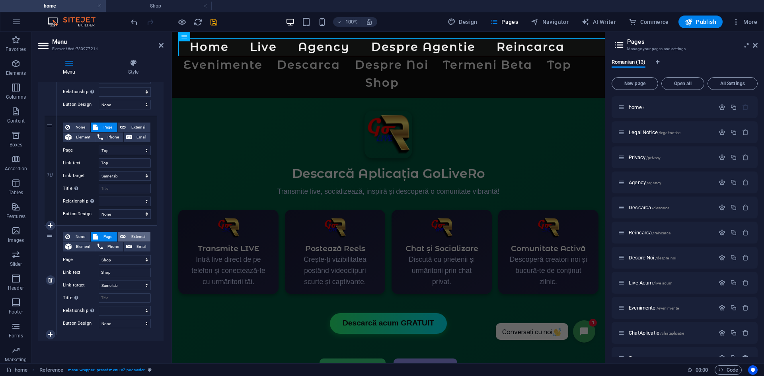
select select
select select "blank"
select select
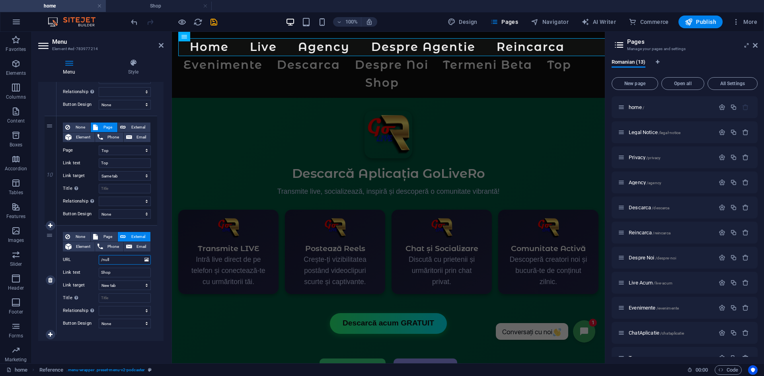
click at [114, 259] on input "/null" at bounding box center [125, 260] width 52 height 10
type input "/"
select select
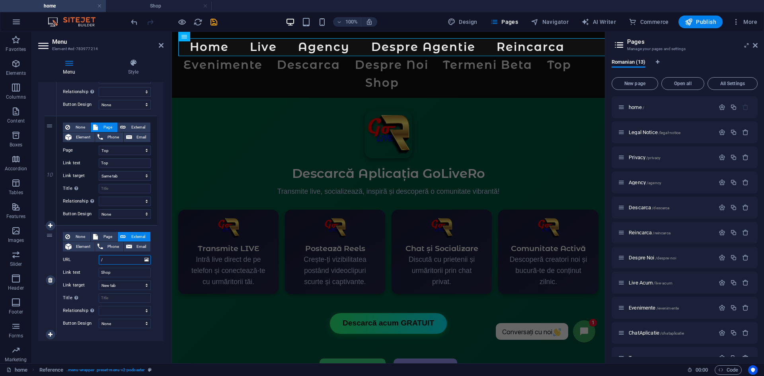
select select
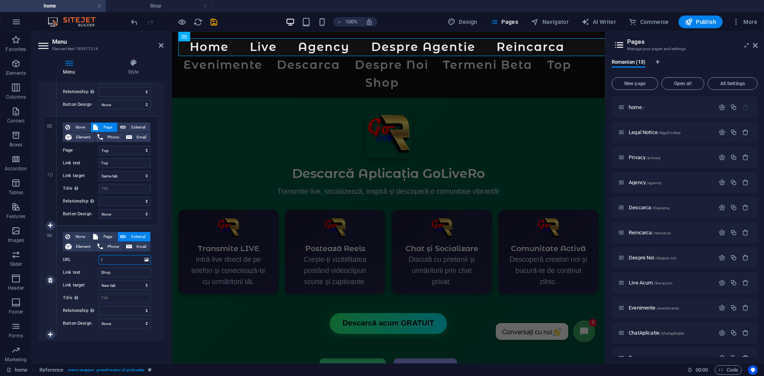
select select
type input "/Sh"
select select
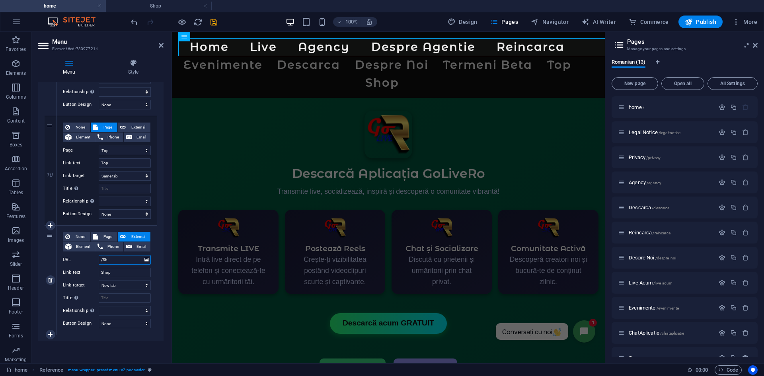
select select
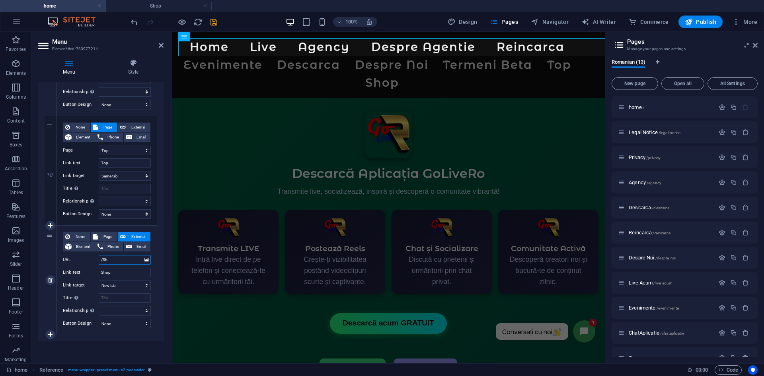
select select
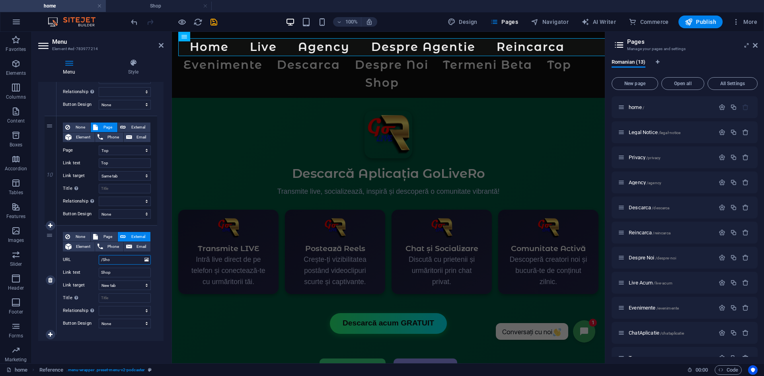
type input "/Shop"
select select
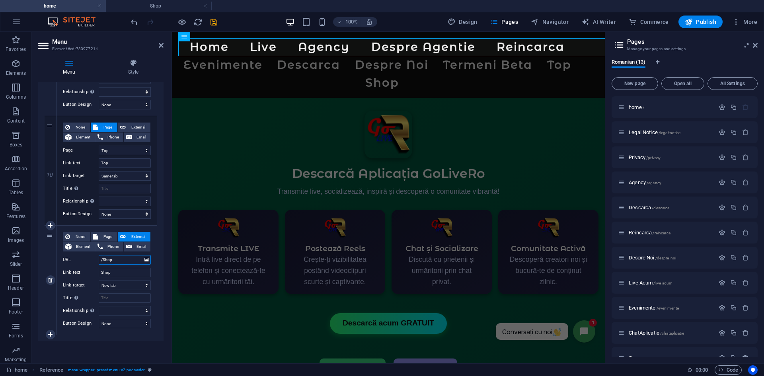
select select
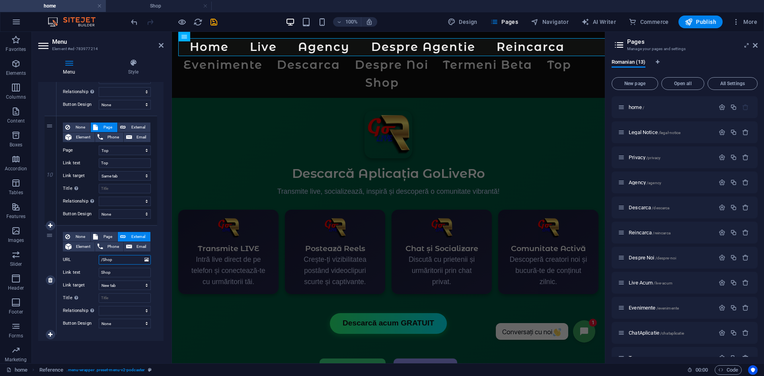
select select
type input "/Shop"
click at [105, 238] on span "Page" at bounding box center [107, 237] width 15 height 10
select select
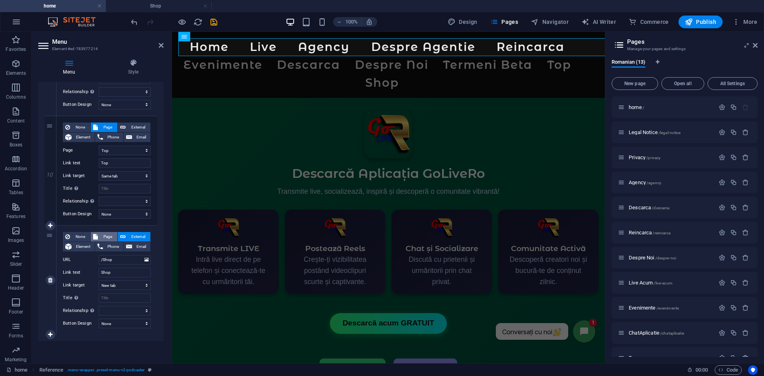
select select
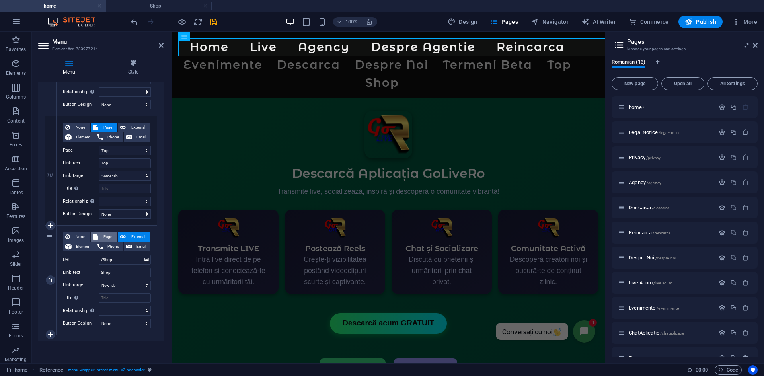
select select
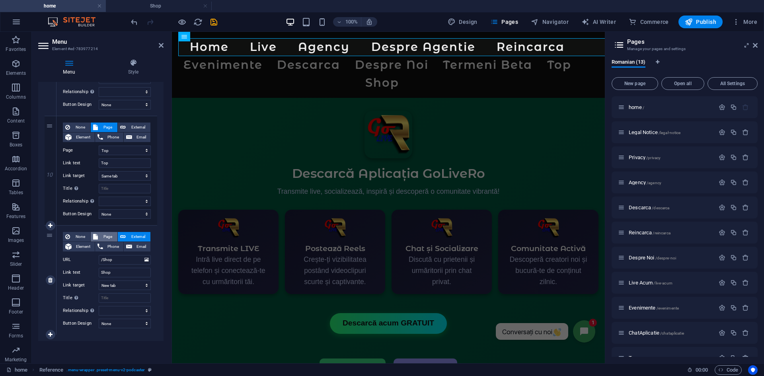
select select
click at [143, 355] on div "Menu Auto Custom Create custom menu items for this menu. Recommended for one-pa…" at bounding box center [100, 219] width 125 height 275
click at [213, 22] on icon "save" at bounding box center [213, 22] width 9 height 9
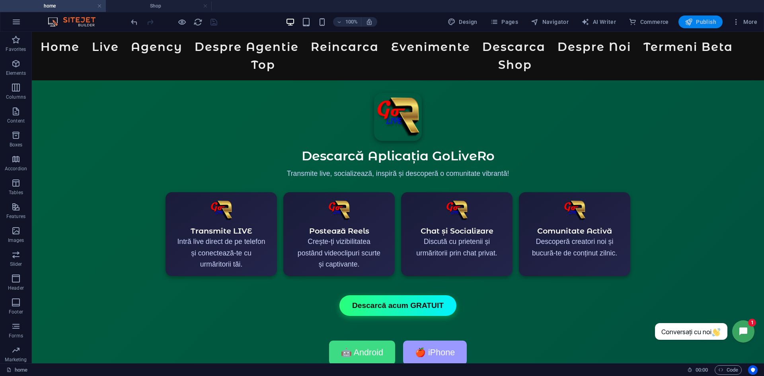
click at [696, 23] on span "Publish" at bounding box center [700, 22] width 31 height 8
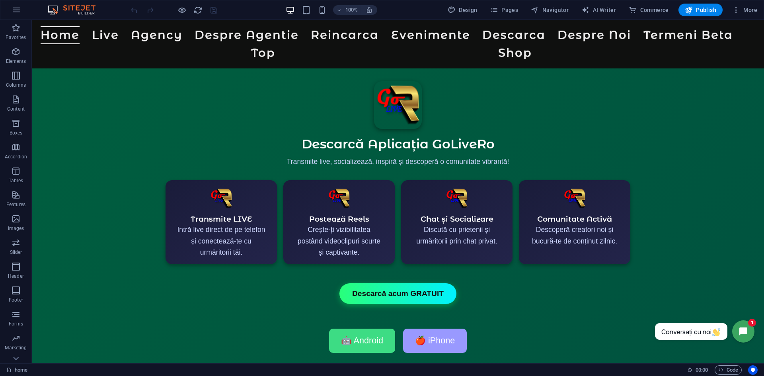
scroll to position [0, 38]
click at [465, 11] on span "Design" at bounding box center [463, 10] width 30 height 8
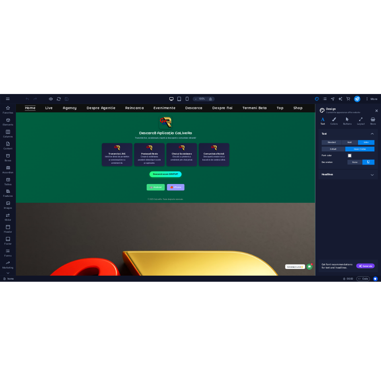
scroll to position [0, 0]
